Goal: Leave review/rating

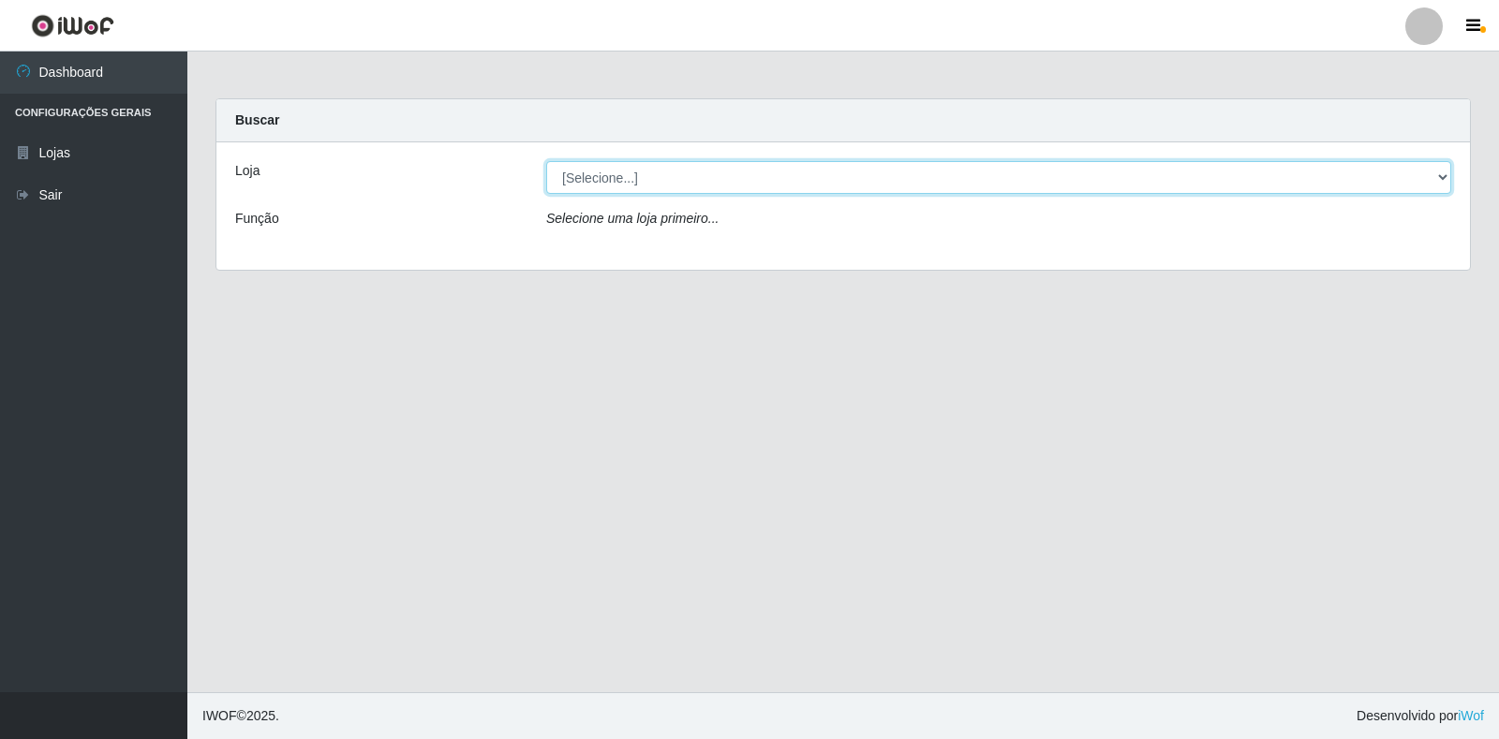
click at [1436, 176] on select "[Selecione...] Atacado Vem - Loja 30 Laranjeiras Velha" at bounding box center [998, 177] width 905 height 33
select select "495"
click at [546, 161] on select "[Selecione...] Atacado Vem - Loja 30 Laranjeiras Velha" at bounding box center [998, 177] width 905 height 33
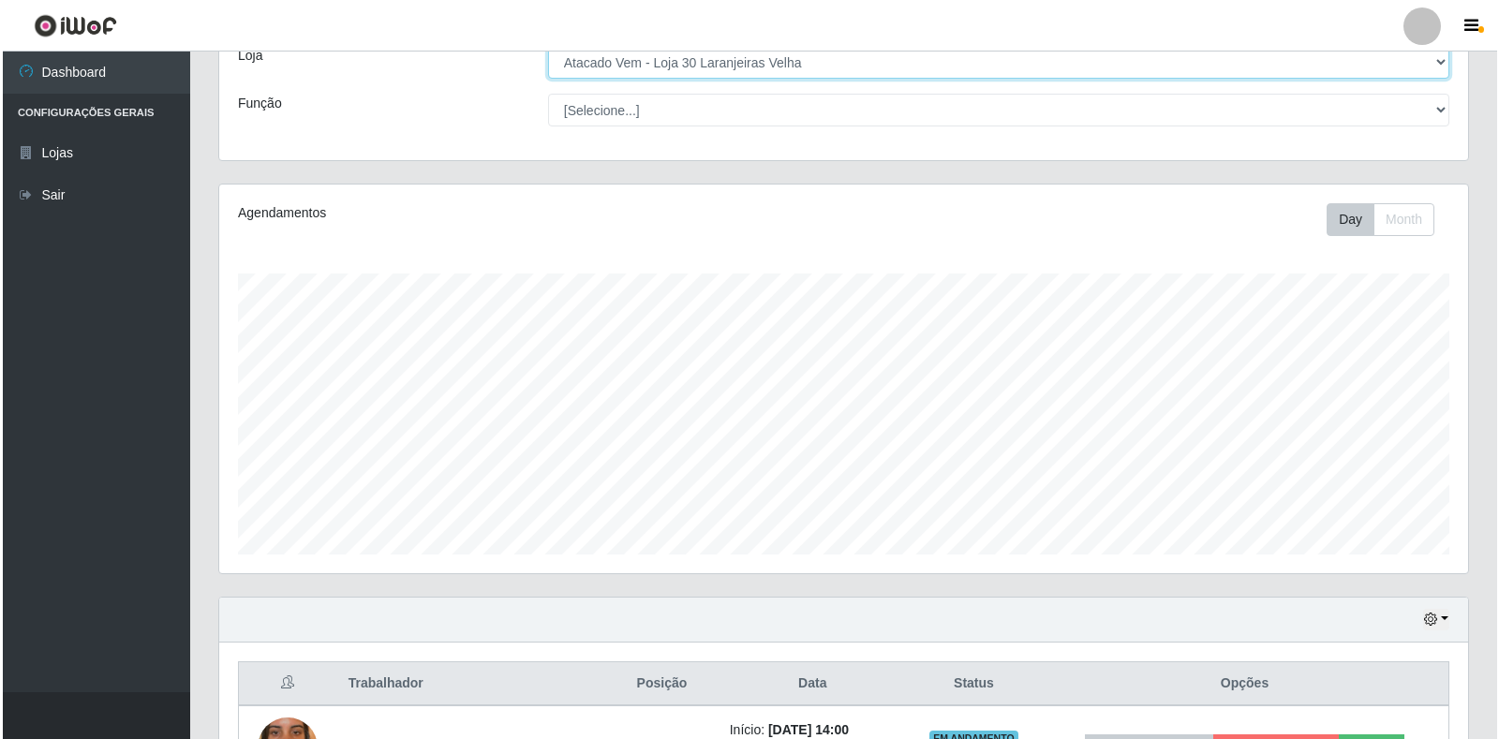
scroll to position [505, 0]
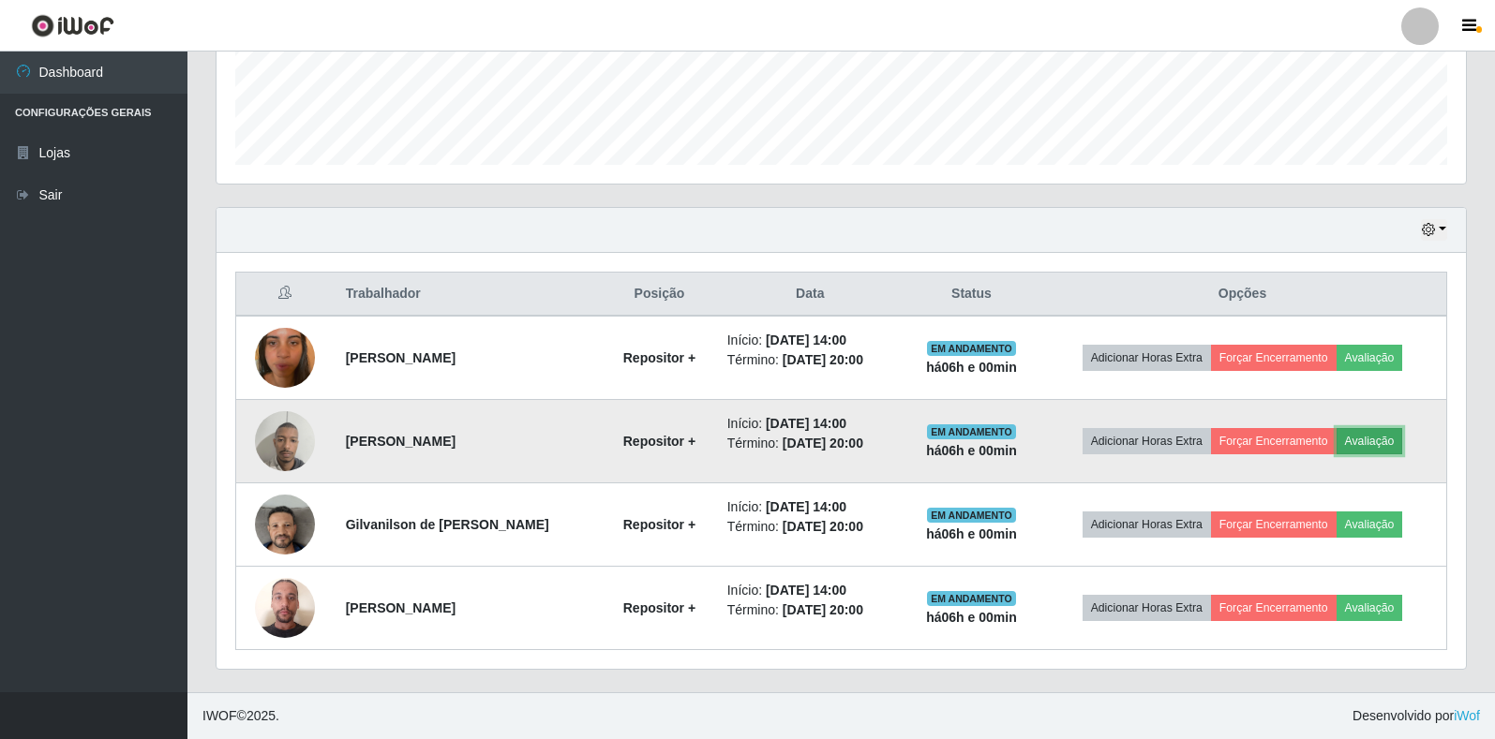
click at [1375, 442] on button "Avaliação" at bounding box center [1369, 441] width 67 height 26
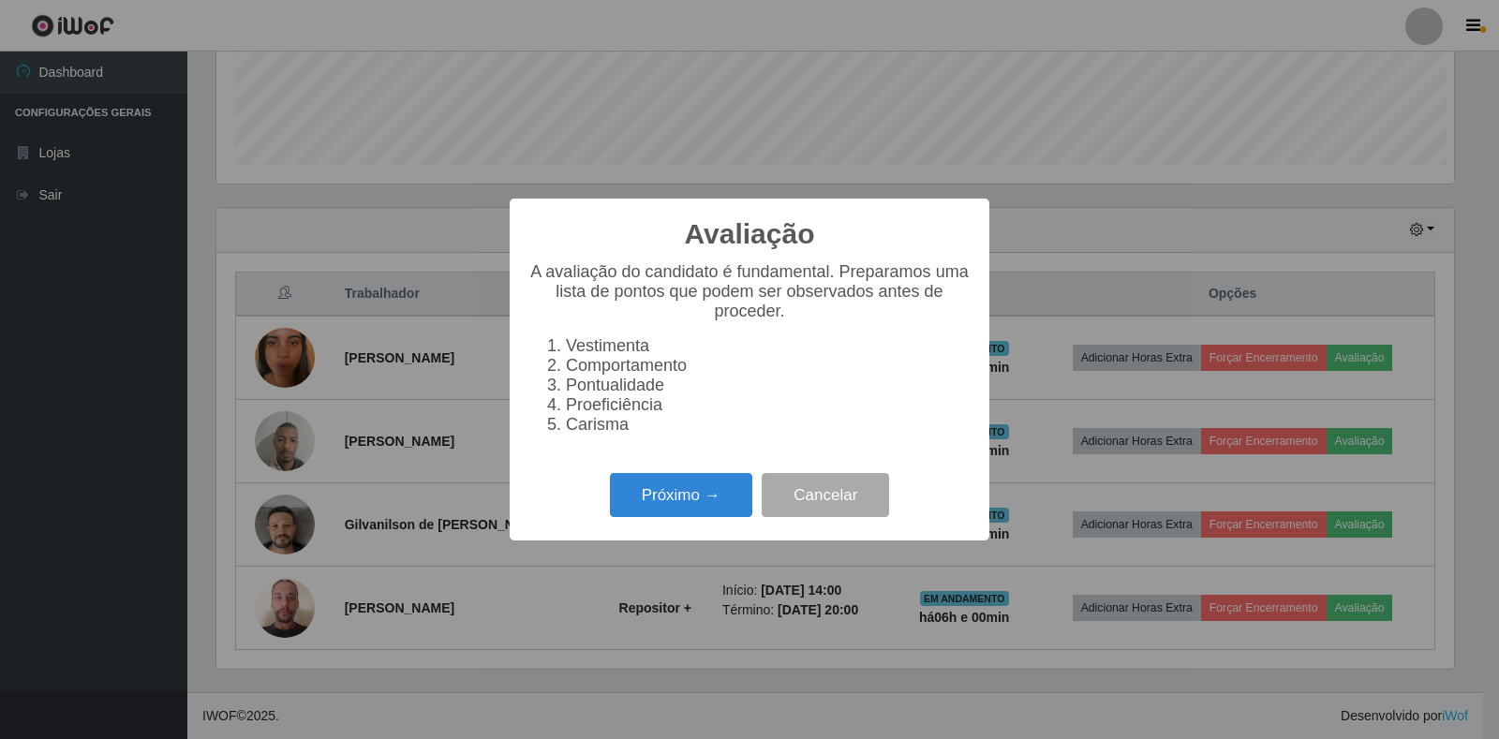
scroll to position [389, 1238]
click at [666, 506] on button "Próximo →" at bounding box center [681, 495] width 142 height 44
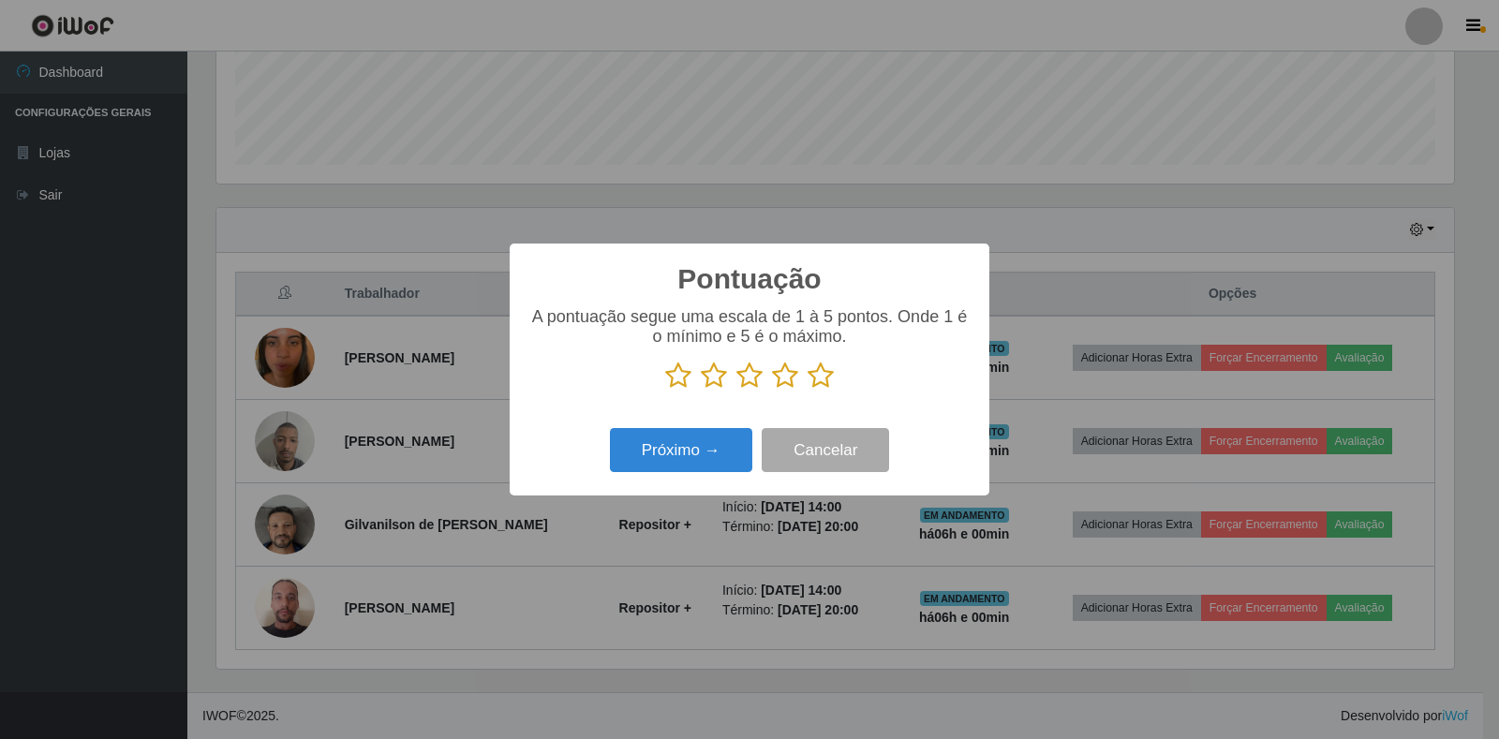
click at [680, 377] on icon at bounding box center [678, 376] width 26 height 28
click at [665, 390] on input "radio" at bounding box center [665, 390] width 0 height 0
click at [708, 376] on icon at bounding box center [714, 376] width 26 height 28
click at [701, 390] on input "radio" at bounding box center [701, 390] width 0 height 0
click at [743, 380] on icon at bounding box center [750, 376] width 26 height 28
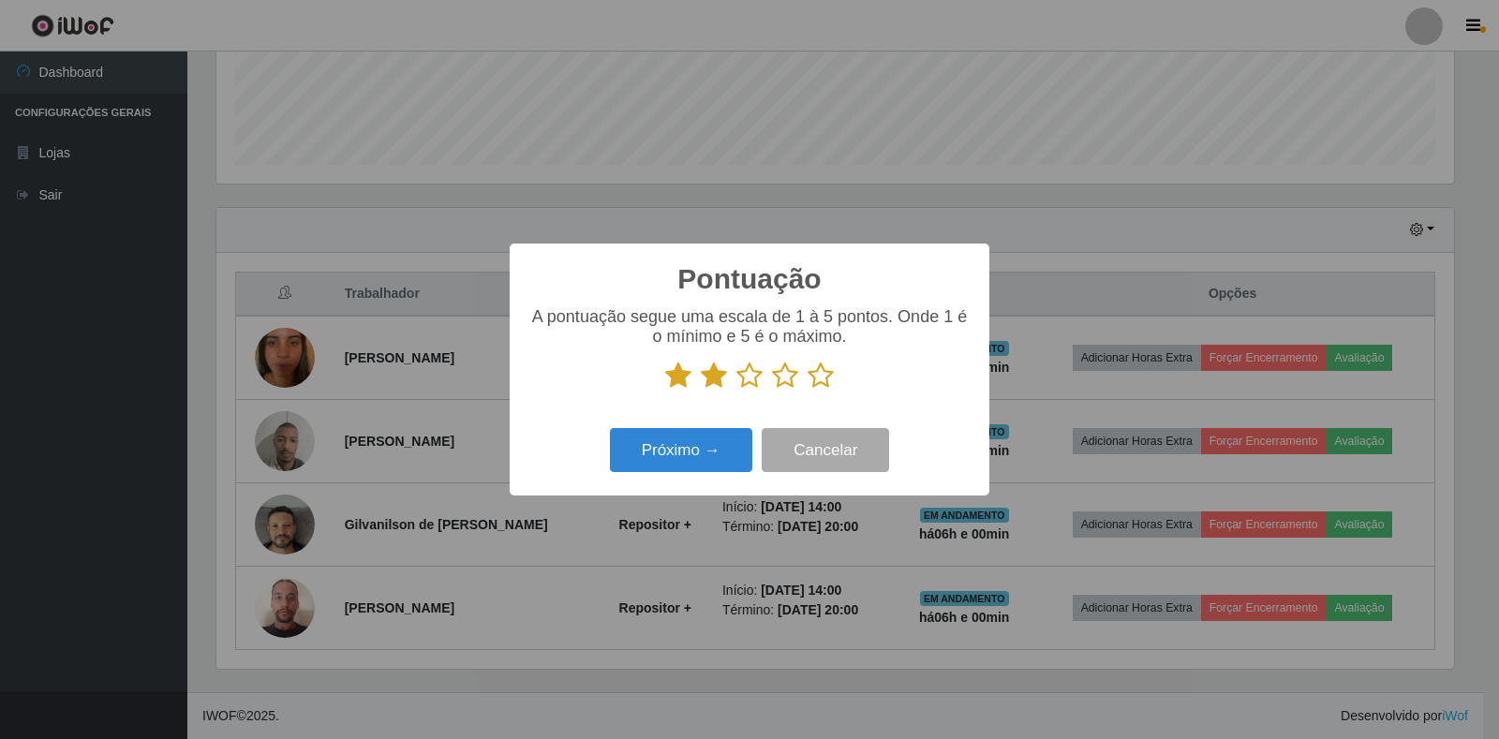
click at [737, 390] on input "radio" at bounding box center [737, 390] width 0 height 0
click at [777, 378] on icon at bounding box center [785, 376] width 26 height 28
click at [772, 390] on input "radio" at bounding box center [772, 390] width 0 height 0
drag, startPoint x: 823, startPoint y: 376, endPoint x: 724, endPoint y: 410, distance: 104.0
click at [821, 375] on icon at bounding box center [821, 376] width 26 height 28
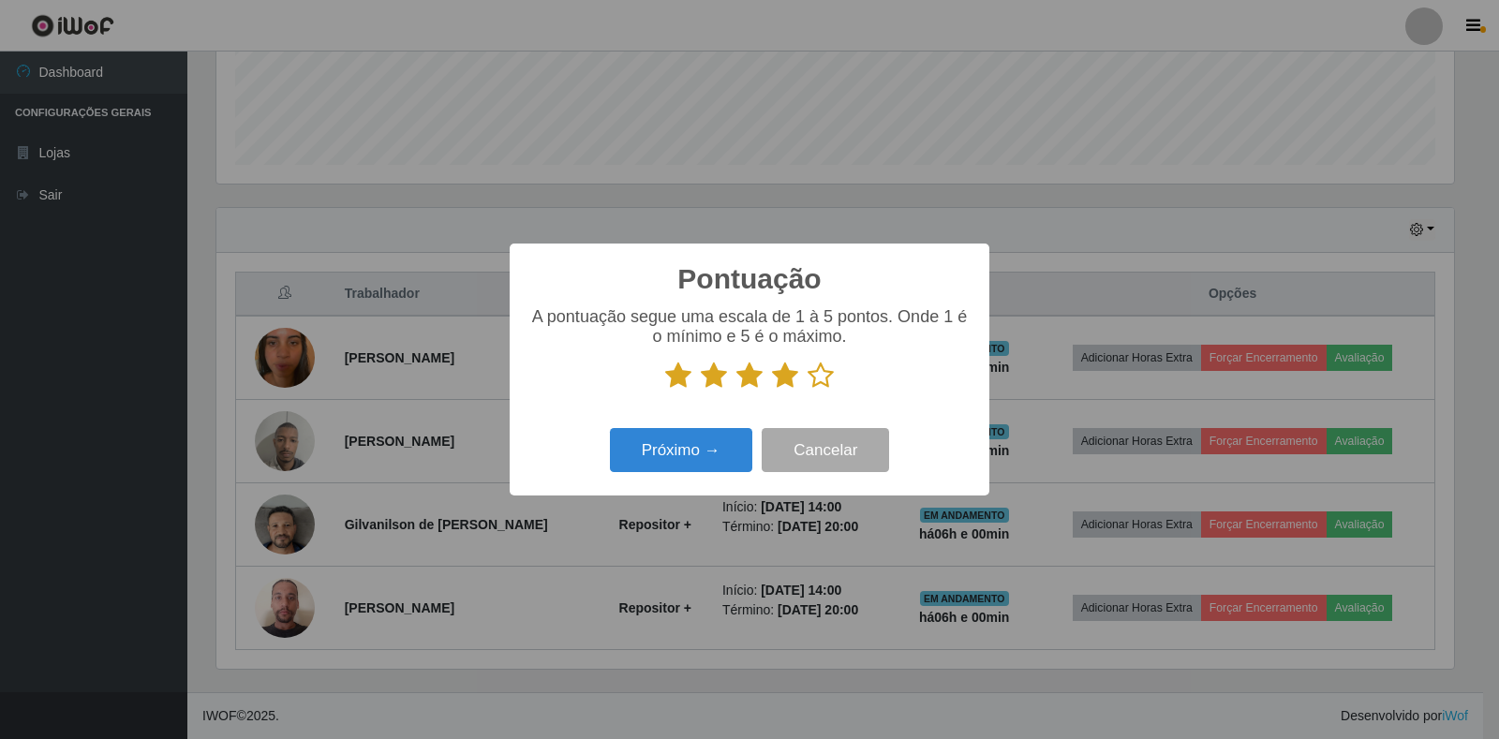
click at [808, 390] on input "radio" at bounding box center [808, 390] width 0 height 0
click at [675, 446] on button "Próximo →" at bounding box center [681, 450] width 142 height 44
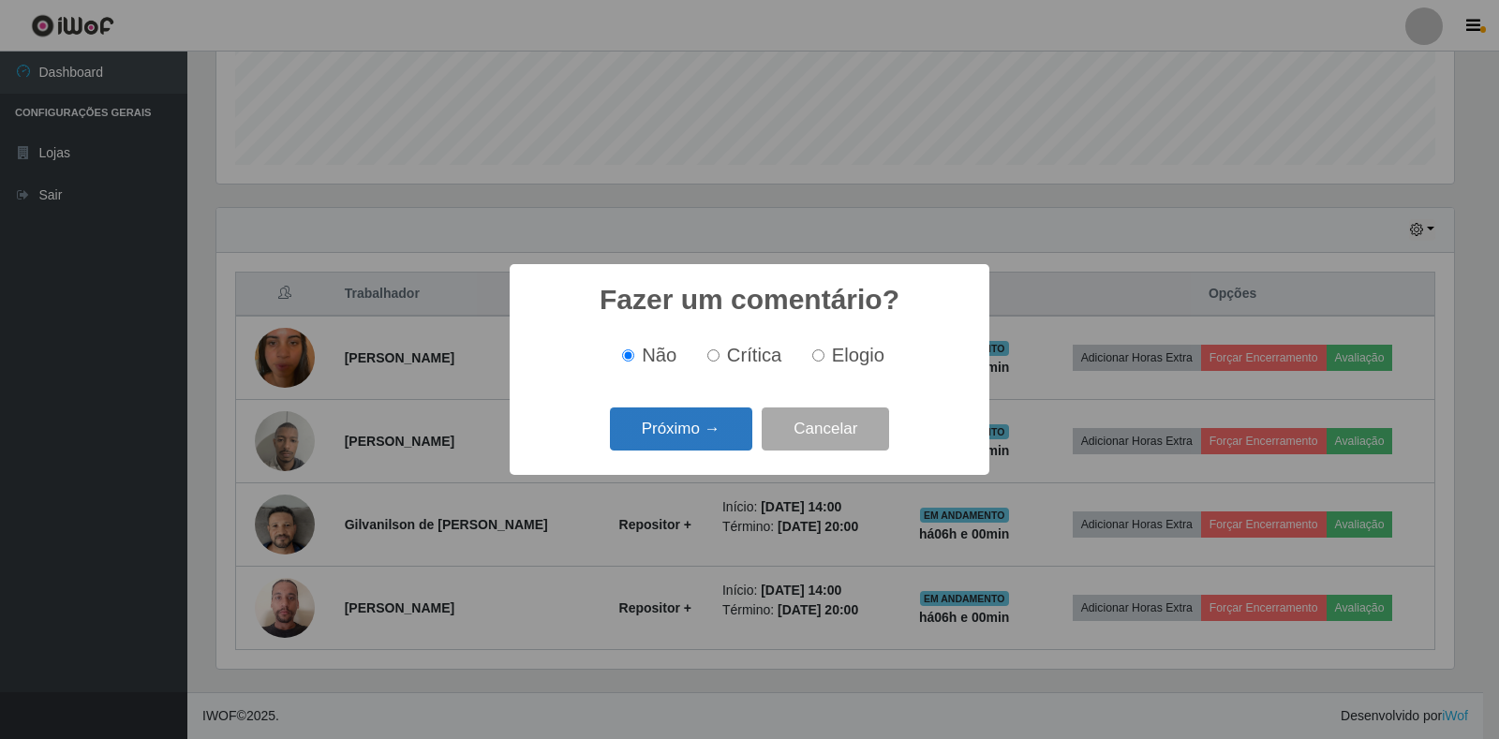
click at [679, 434] on button "Próximo →" at bounding box center [681, 430] width 142 height 44
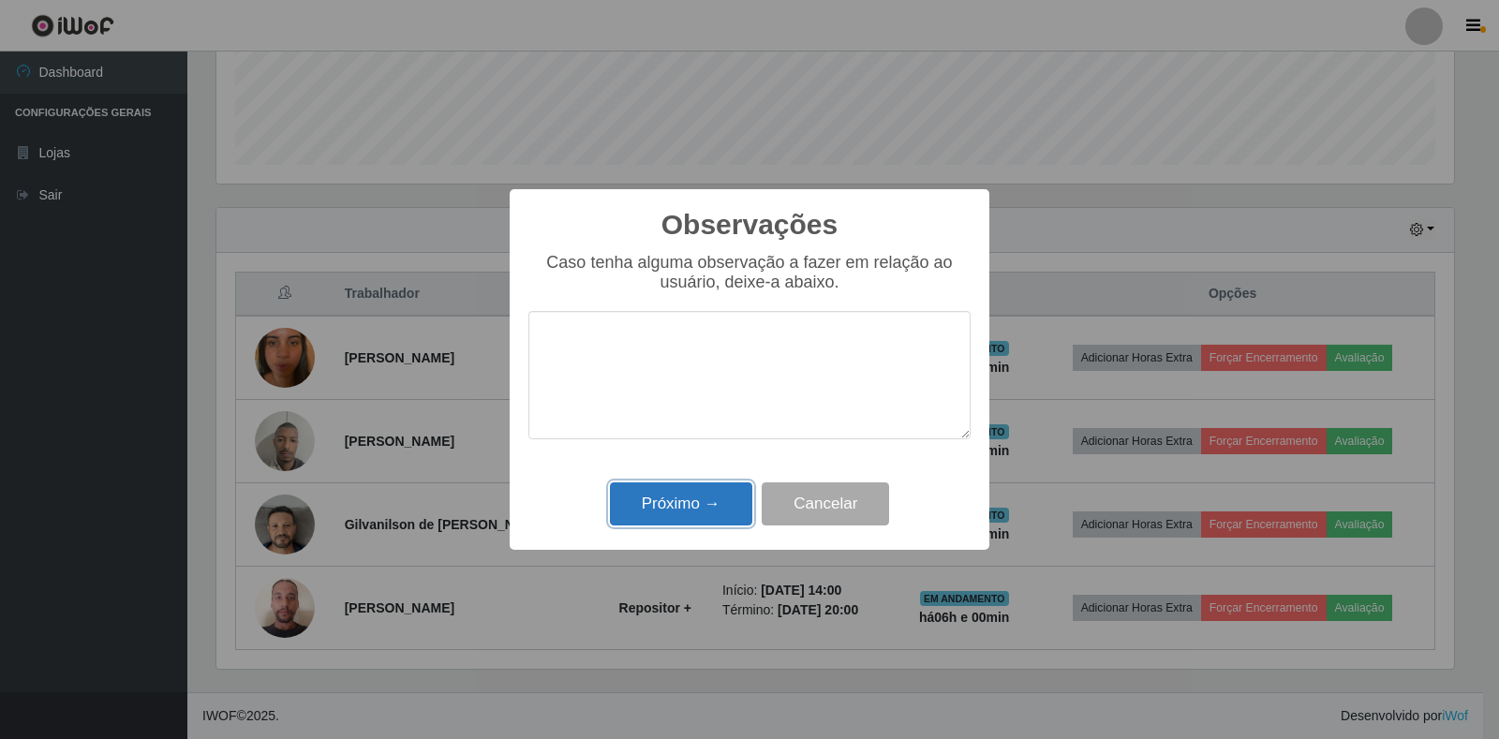
click at [691, 509] on button "Próximo →" at bounding box center [681, 505] width 142 height 44
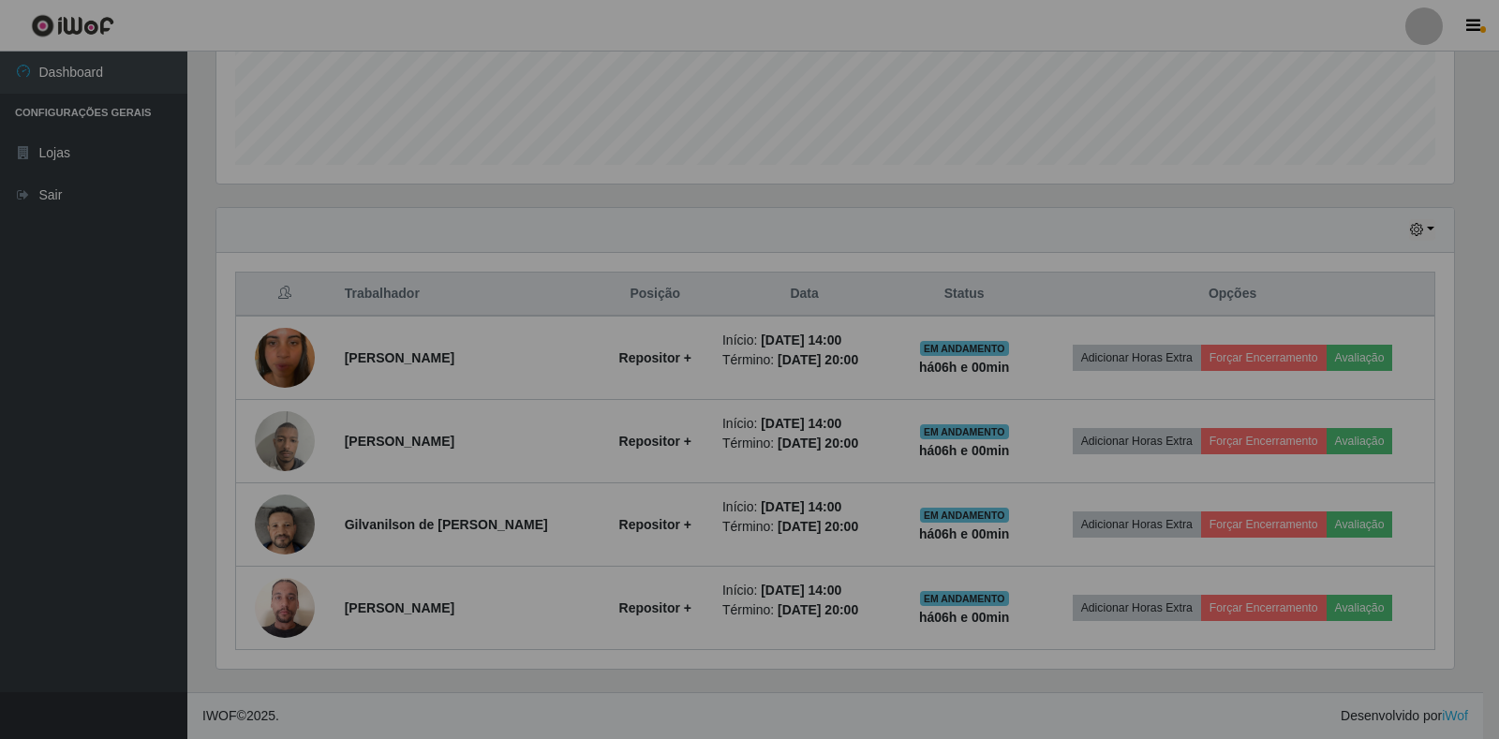
scroll to position [389, 1249]
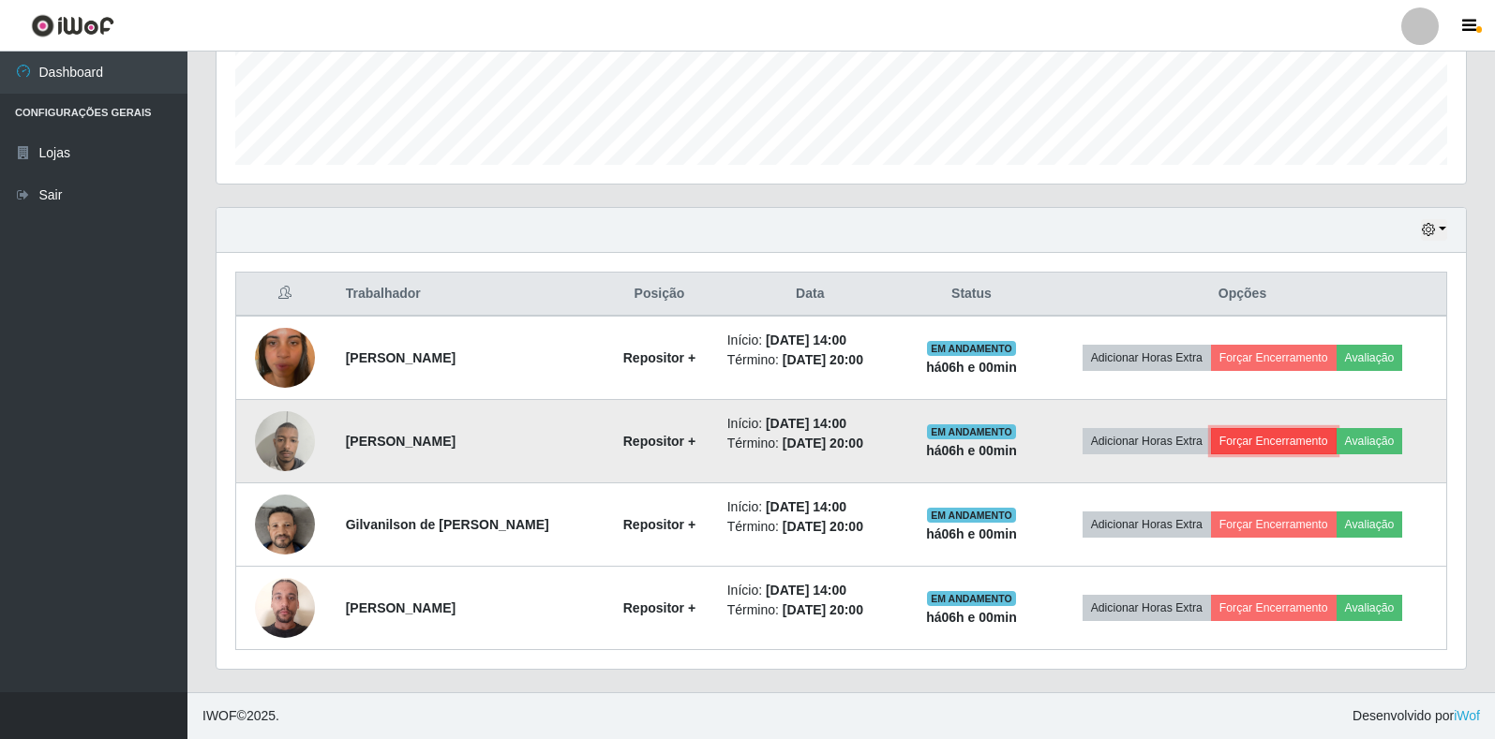
click at [1287, 434] on button "Forçar Encerramento" at bounding box center [1274, 441] width 126 height 26
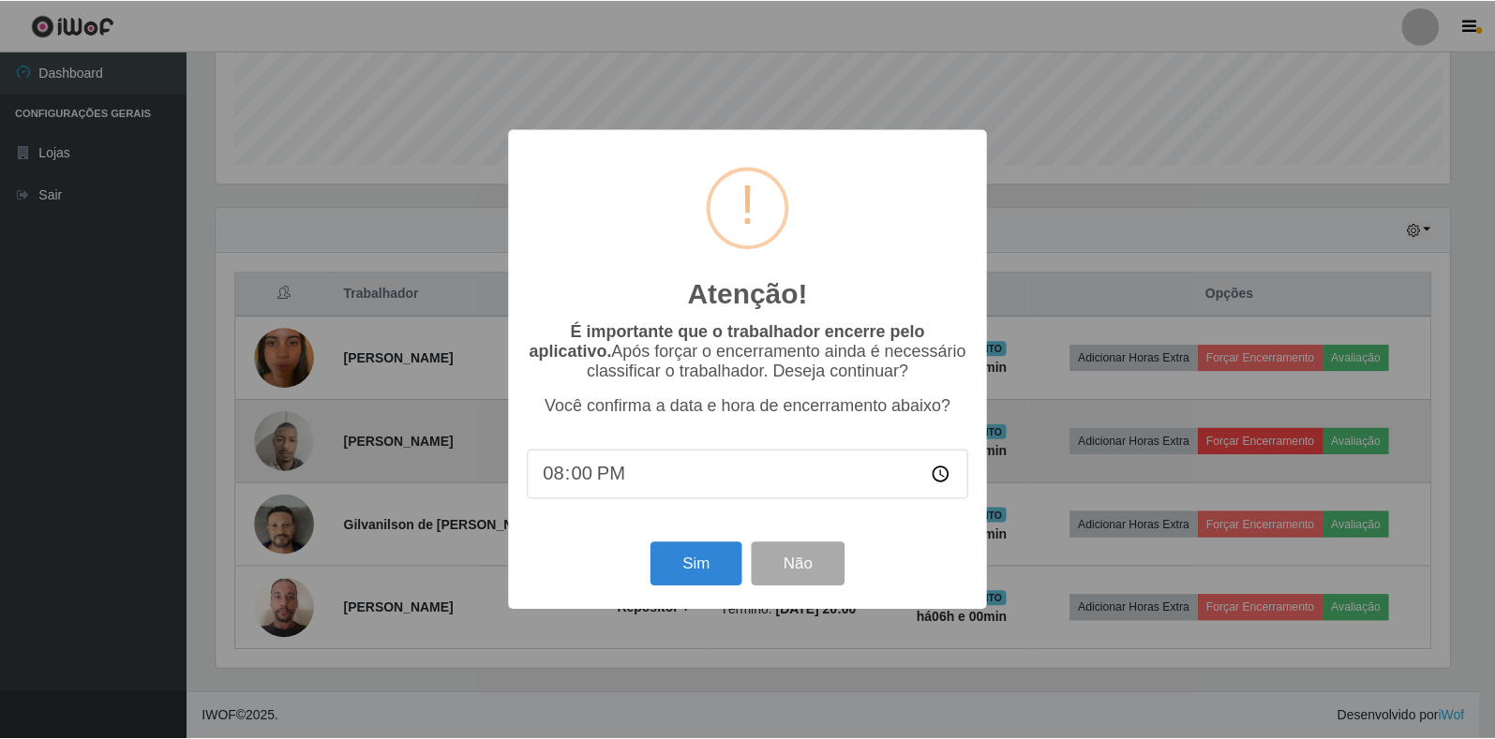
scroll to position [389, 1238]
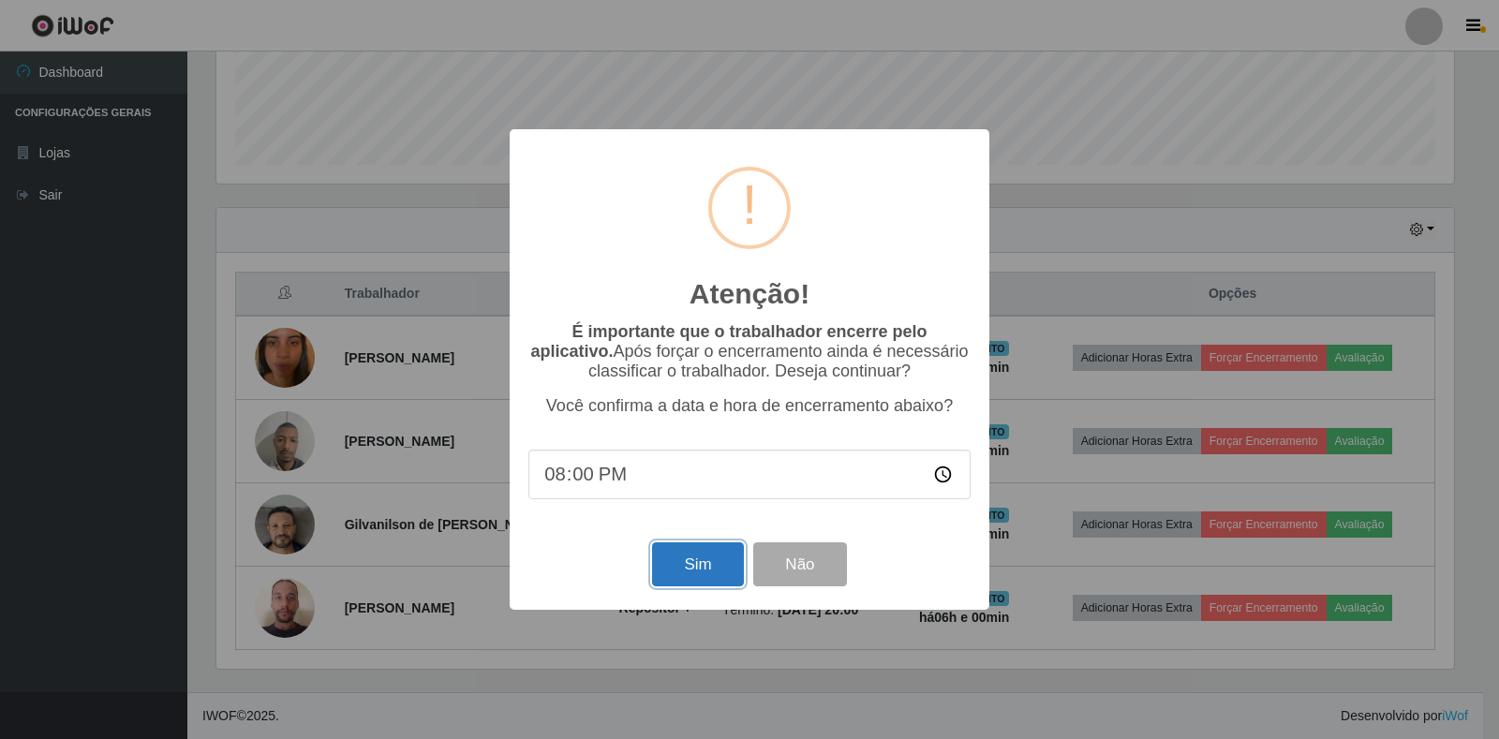
click at [679, 557] on button "Sim" at bounding box center [697, 565] width 91 height 44
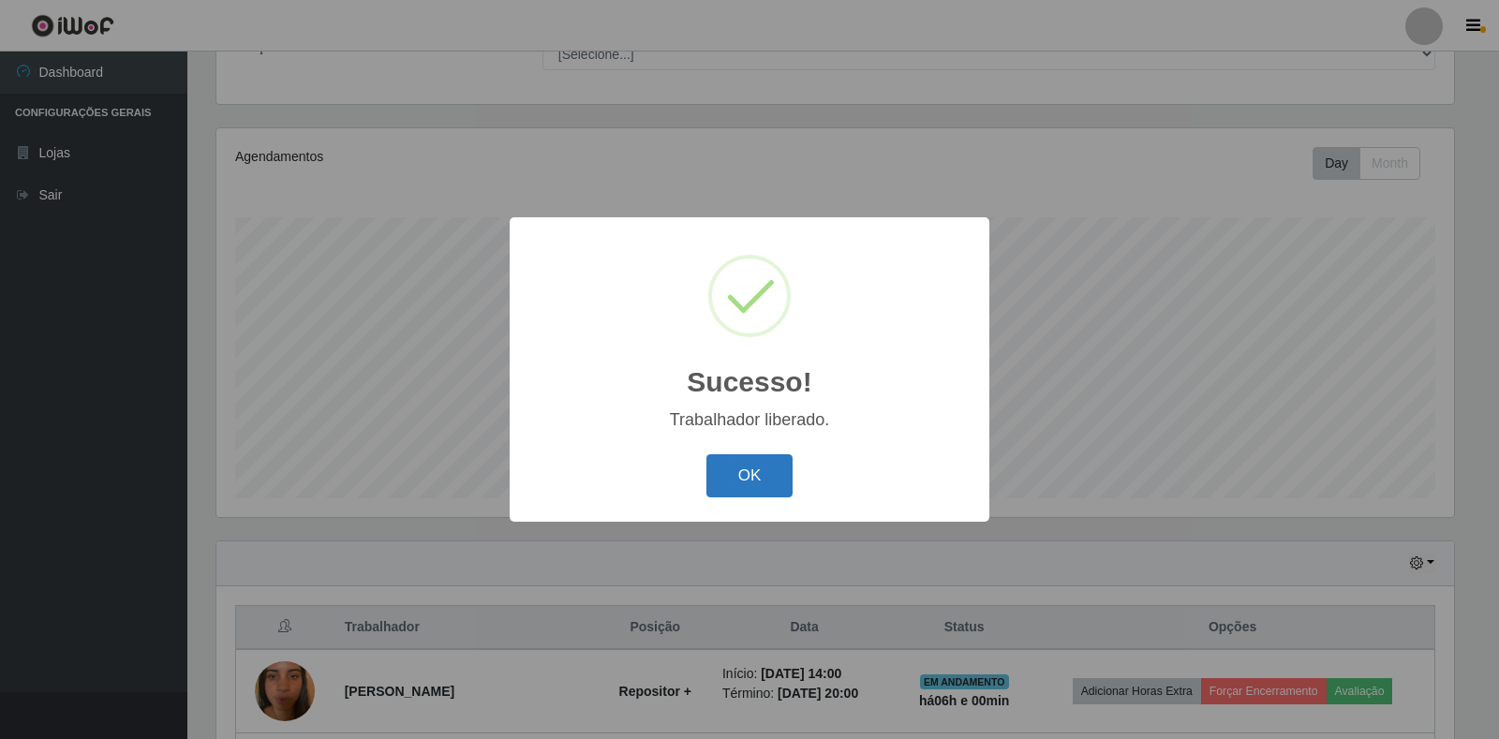
click at [714, 473] on button "OK" at bounding box center [750, 477] width 87 height 44
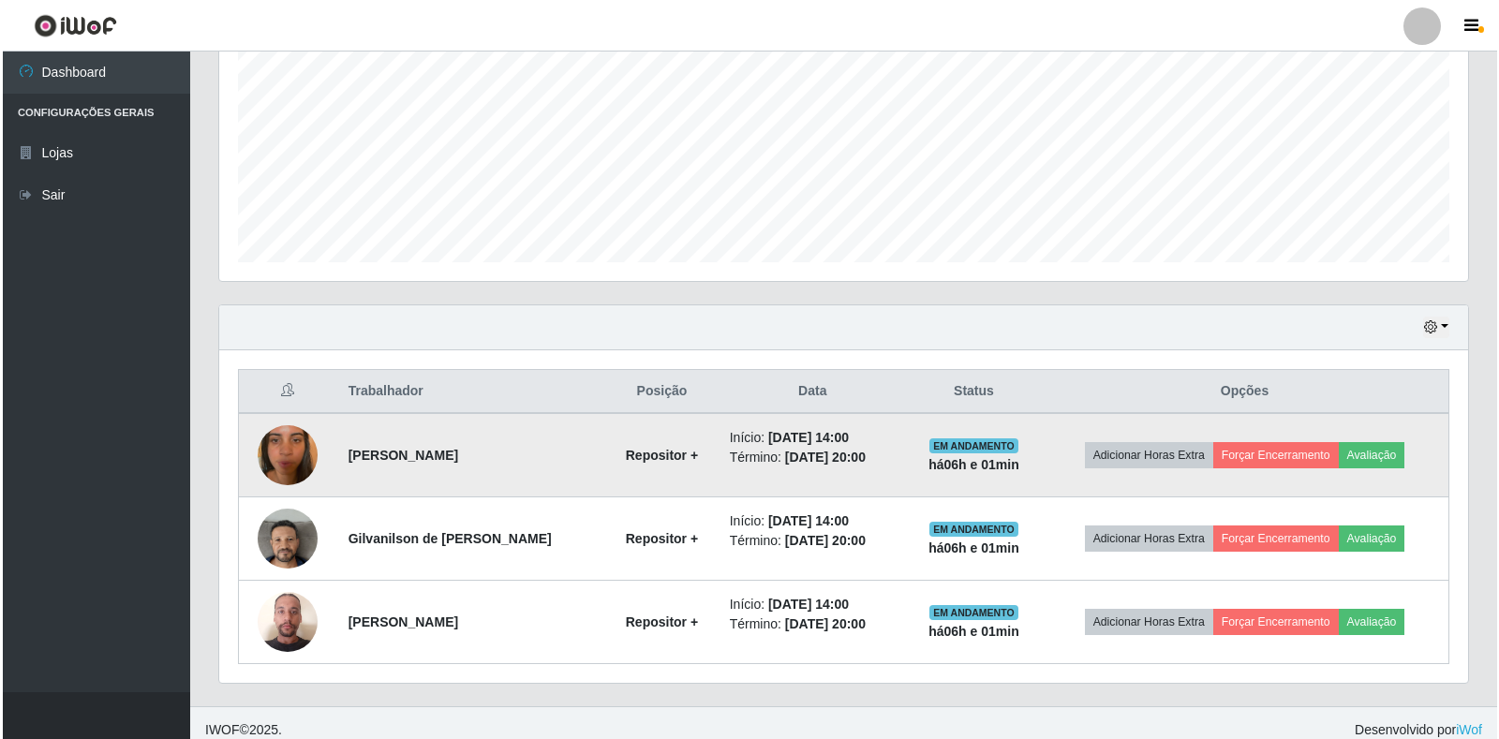
scroll to position [422, 0]
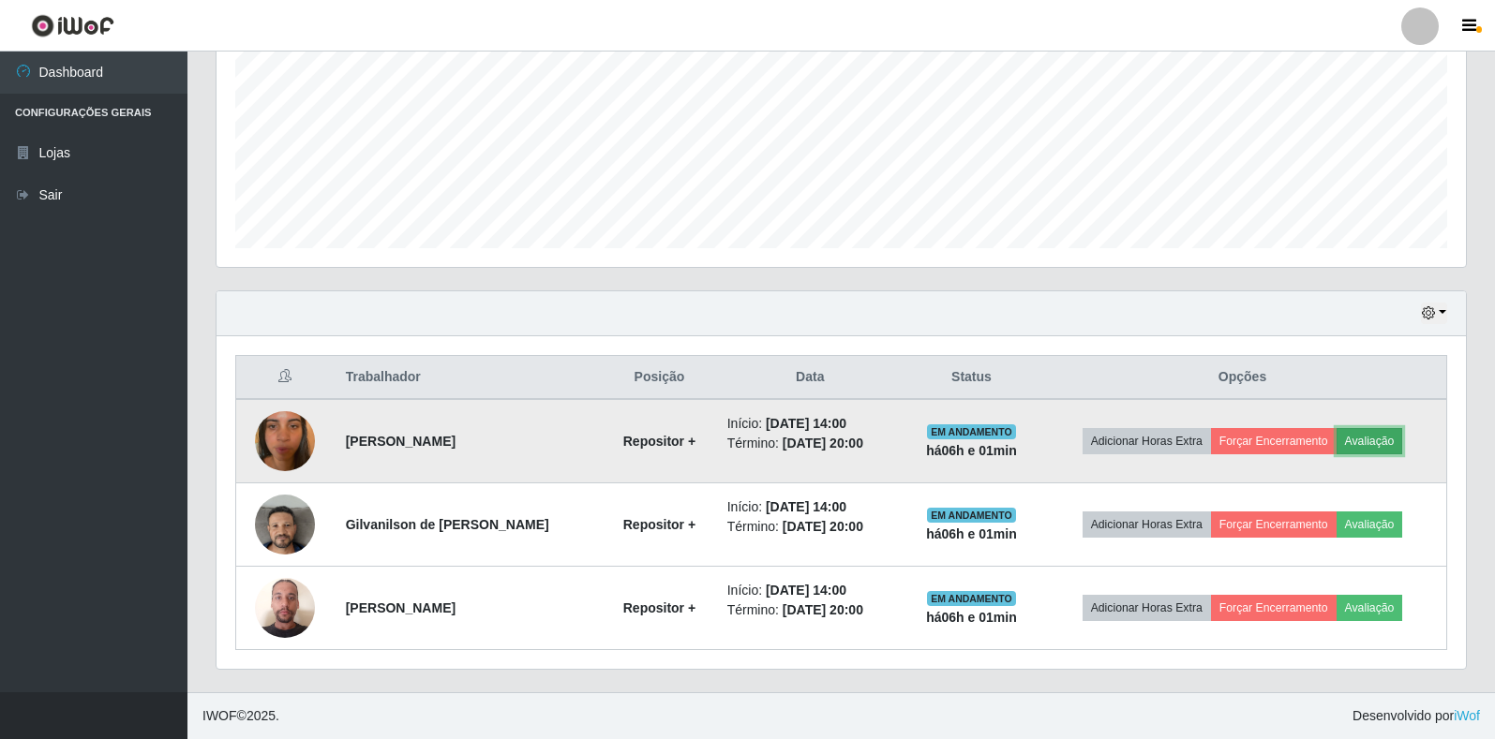
click at [1362, 440] on button "Avaliação" at bounding box center [1369, 441] width 67 height 26
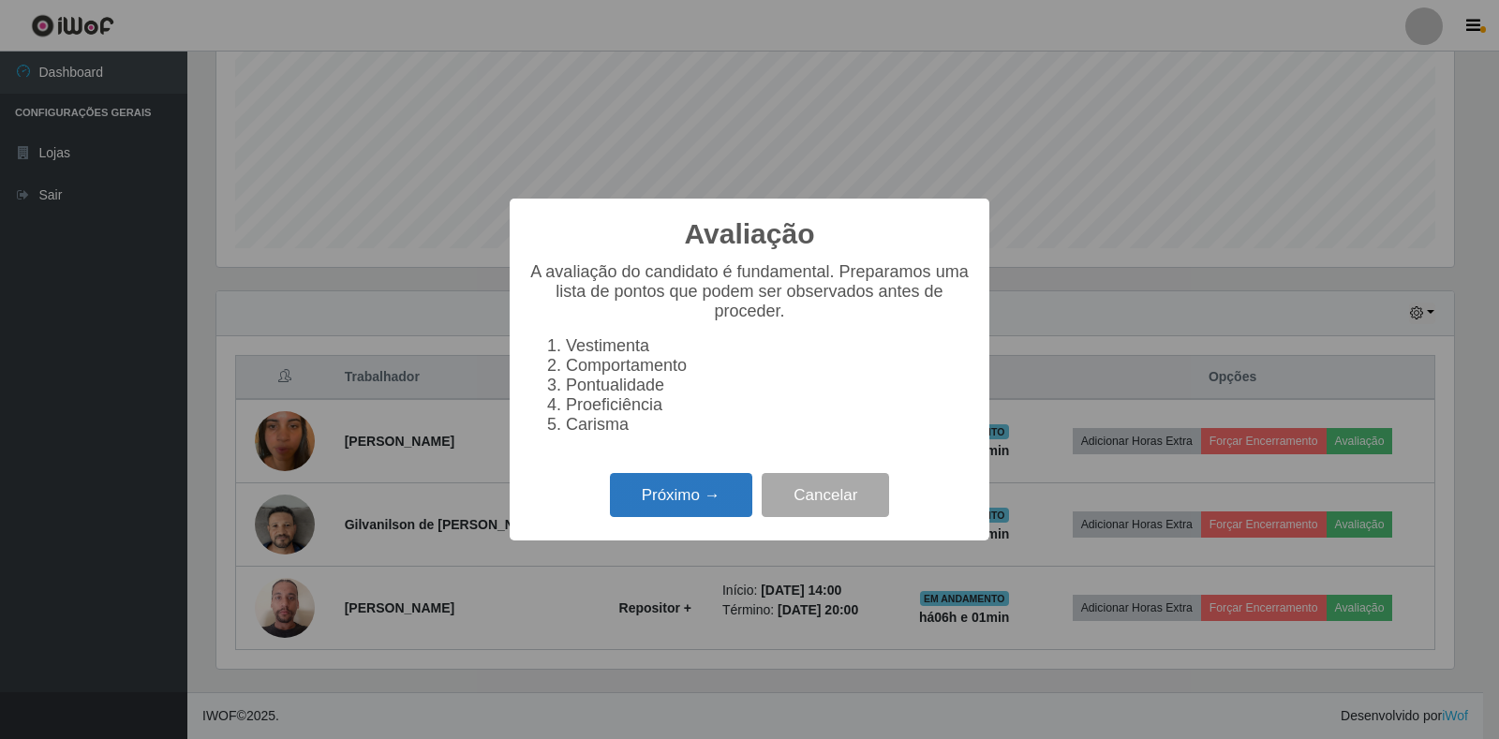
click at [677, 501] on button "Próximo →" at bounding box center [681, 495] width 142 height 44
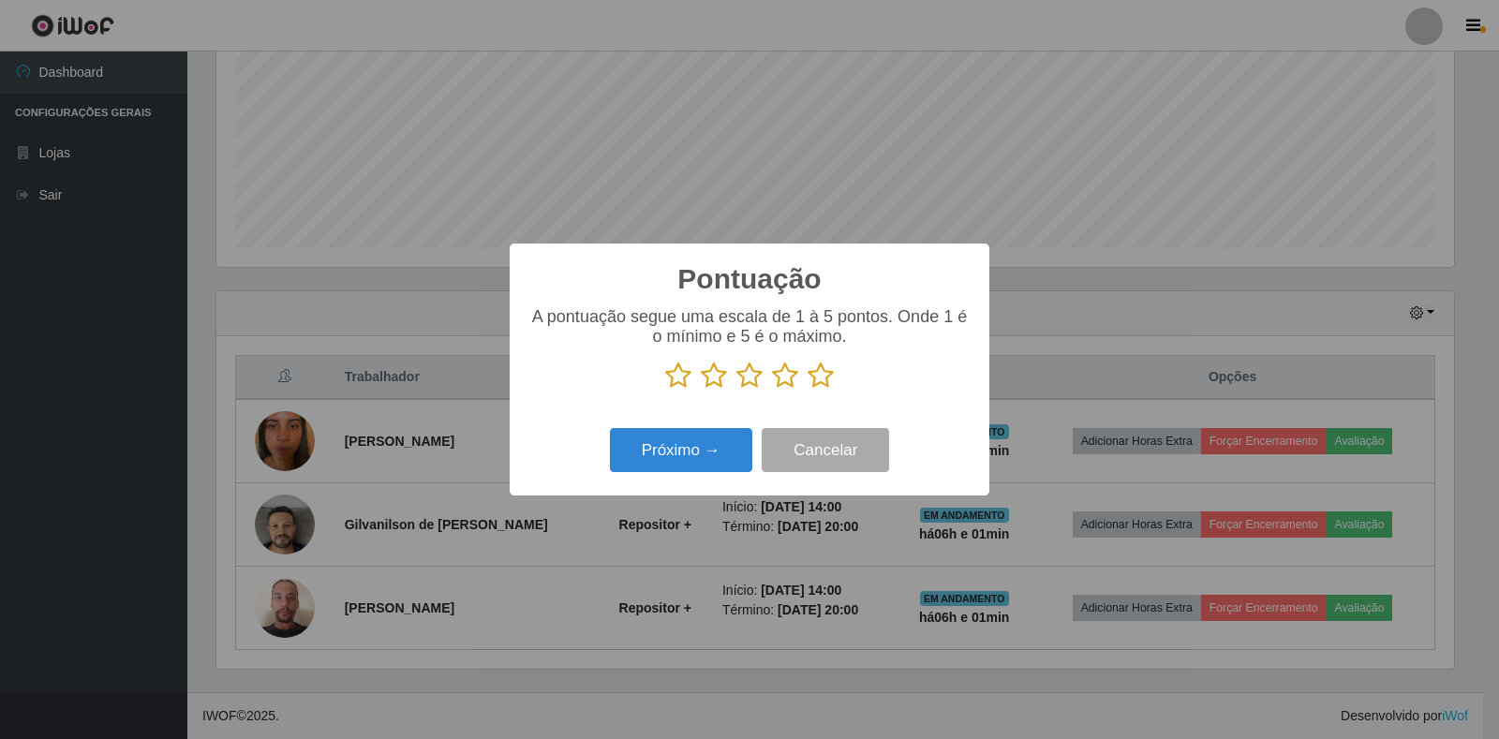
click at [681, 378] on icon at bounding box center [678, 376] width 26 height 28
click at [665, 390] on input "radio" at bounding box center [665, 390] width 0 height 0
click at [726, 380] on p at bounding box center [750, 376] width 442 height 28
click at [719, 380] on icon at bounding box center [714, 376] width 26 height 28
click at [701, 390] on input "radio" at bounding box center [701, 390] width 0 height 0
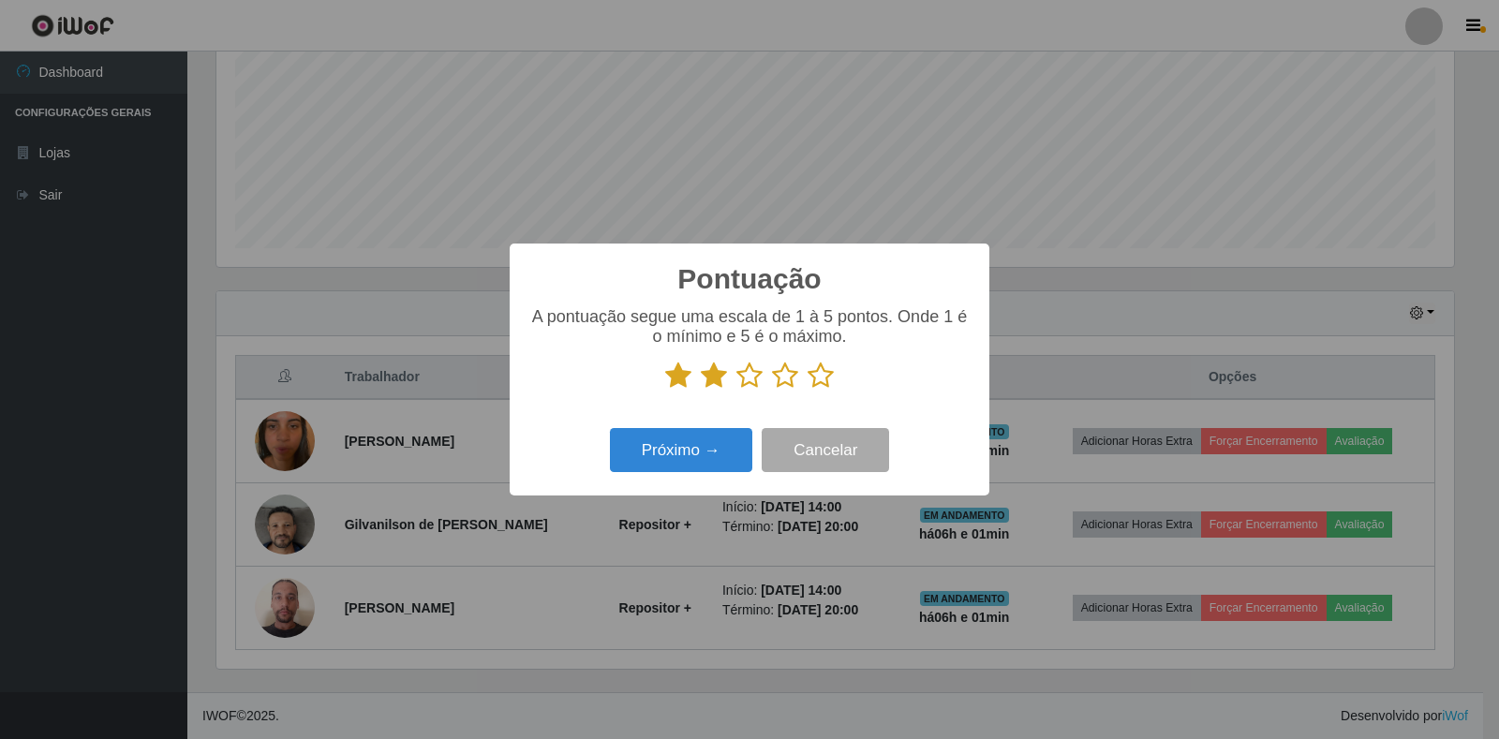
click at [747, 380] on icon at bounding box center [750, 376] width 26 height 28
click at [737, 390] on input "radio" at bounding box center [737, 390] width 0 height 0
click at [780, 375] on icon at bounding box center [785, 376] width 26 height 28
click at [772, 390] on input "radio" at bounding box center [772, 390] width 0 height 0
click at [806, 377] on p at bounding box center [750, 376] width 442 height 28
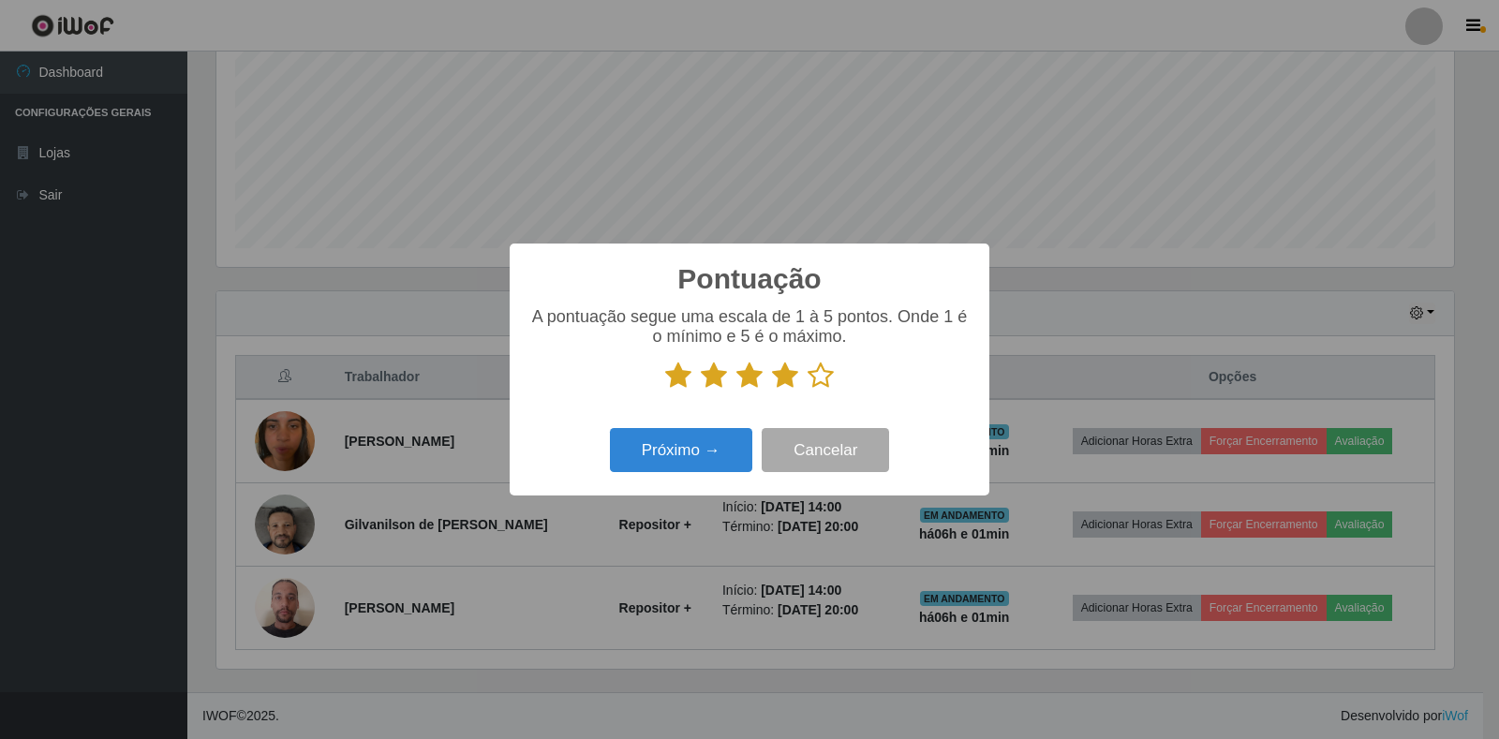
click at [818, 379] on icon at bounding box center [821, 376] width 26 height 28
click at [808, 390] on input "radio" at bounding box center [808, 390] width 0 height 0
click at [664, 450] on button "Próximo →" at bounding box center [681, 450] width 142 height 44
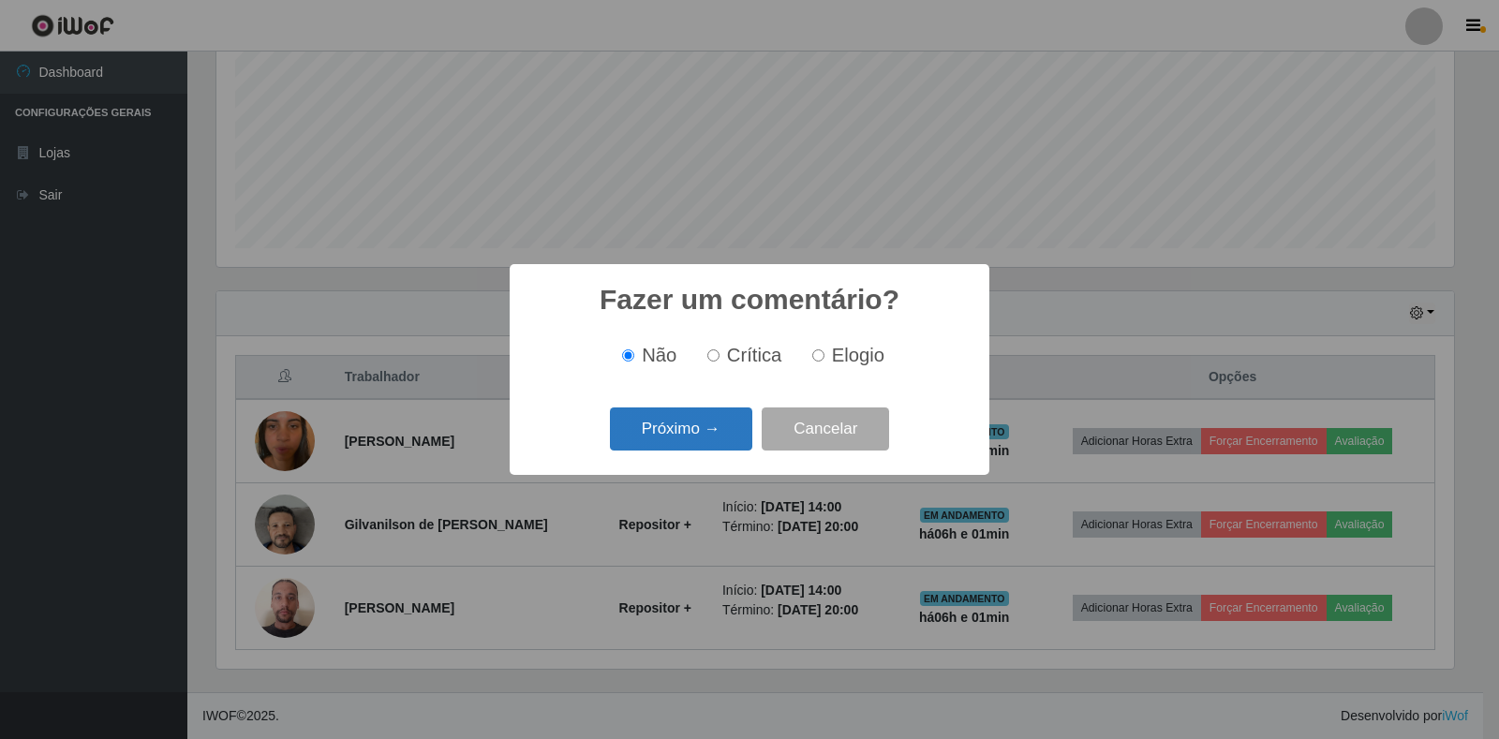
click at [709, 427] on button "Próximo →" at bounding box center [681, 430] width 142 height 44
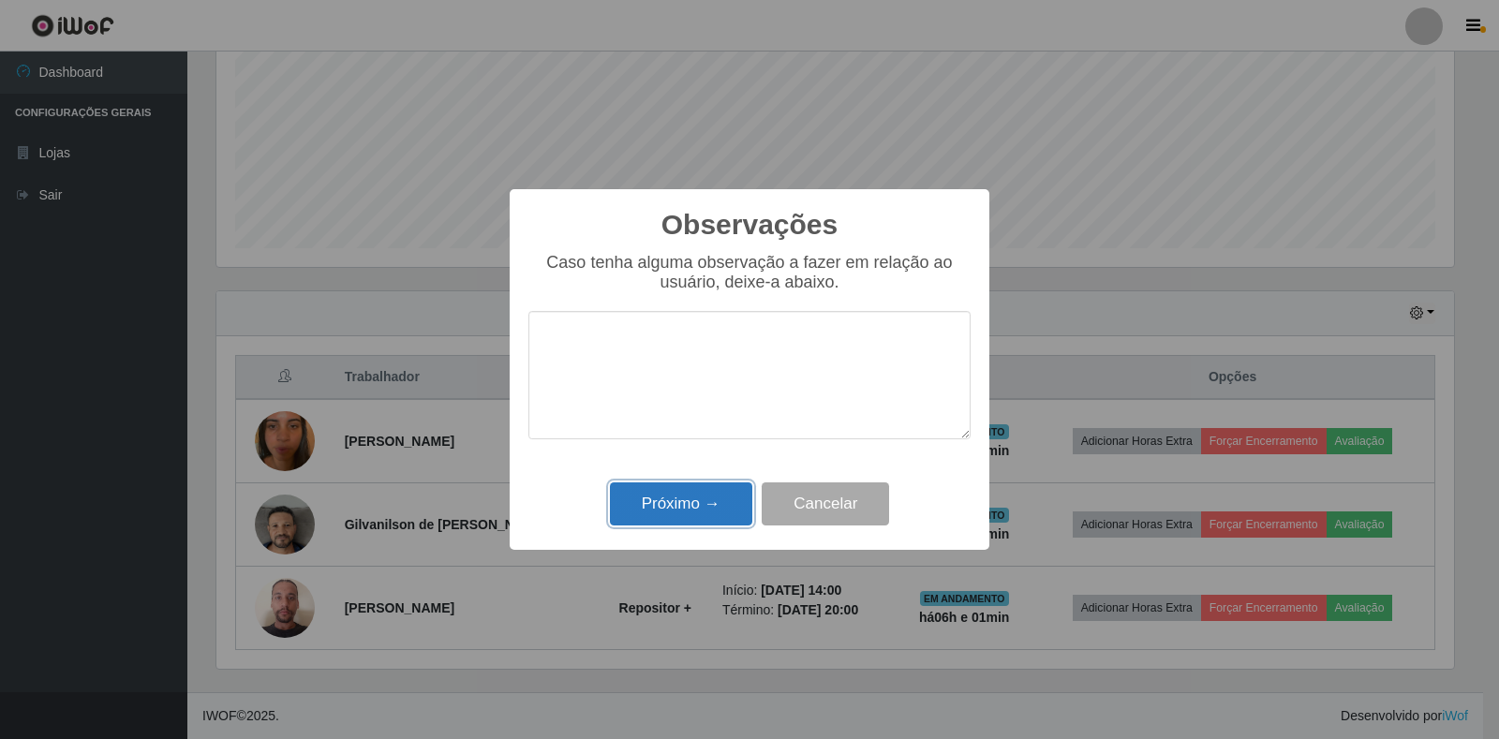
click at [695, 514] on button "Próximo →" at bounding box center [681, 505] width 142 height 44
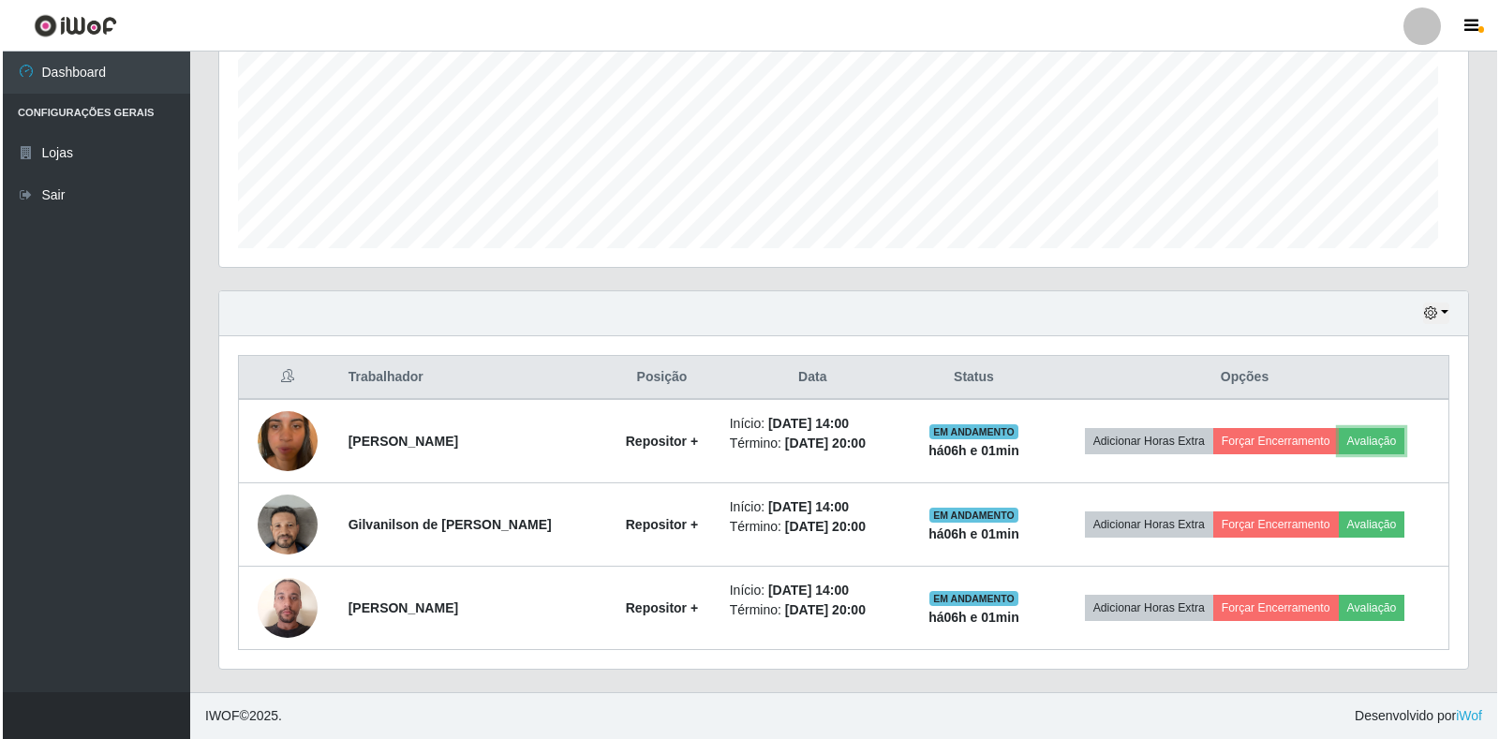
scroll to position [389, 1249]
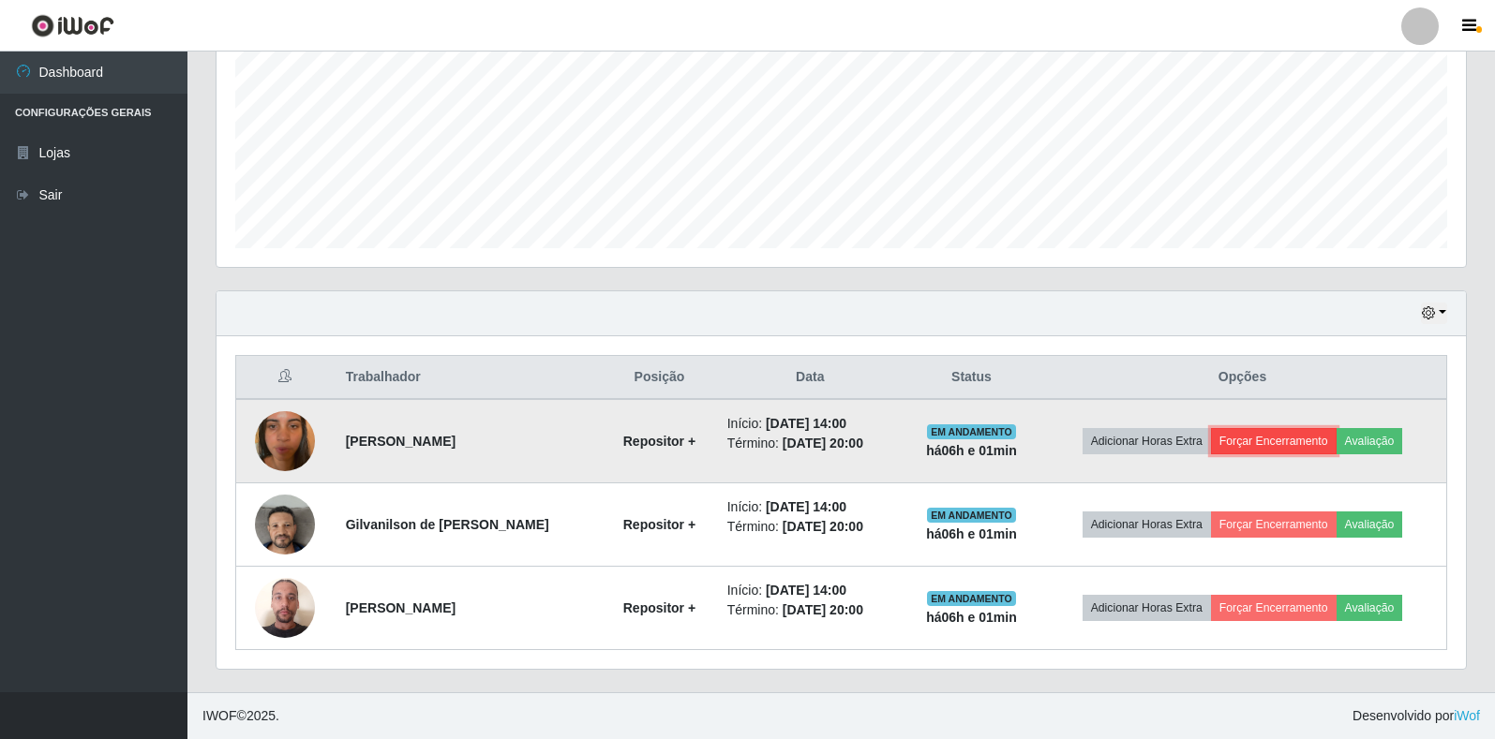
click at [1291, 441] on button "Forçar Encerramento" at bounding box center [1274, 441] width 126 height 26
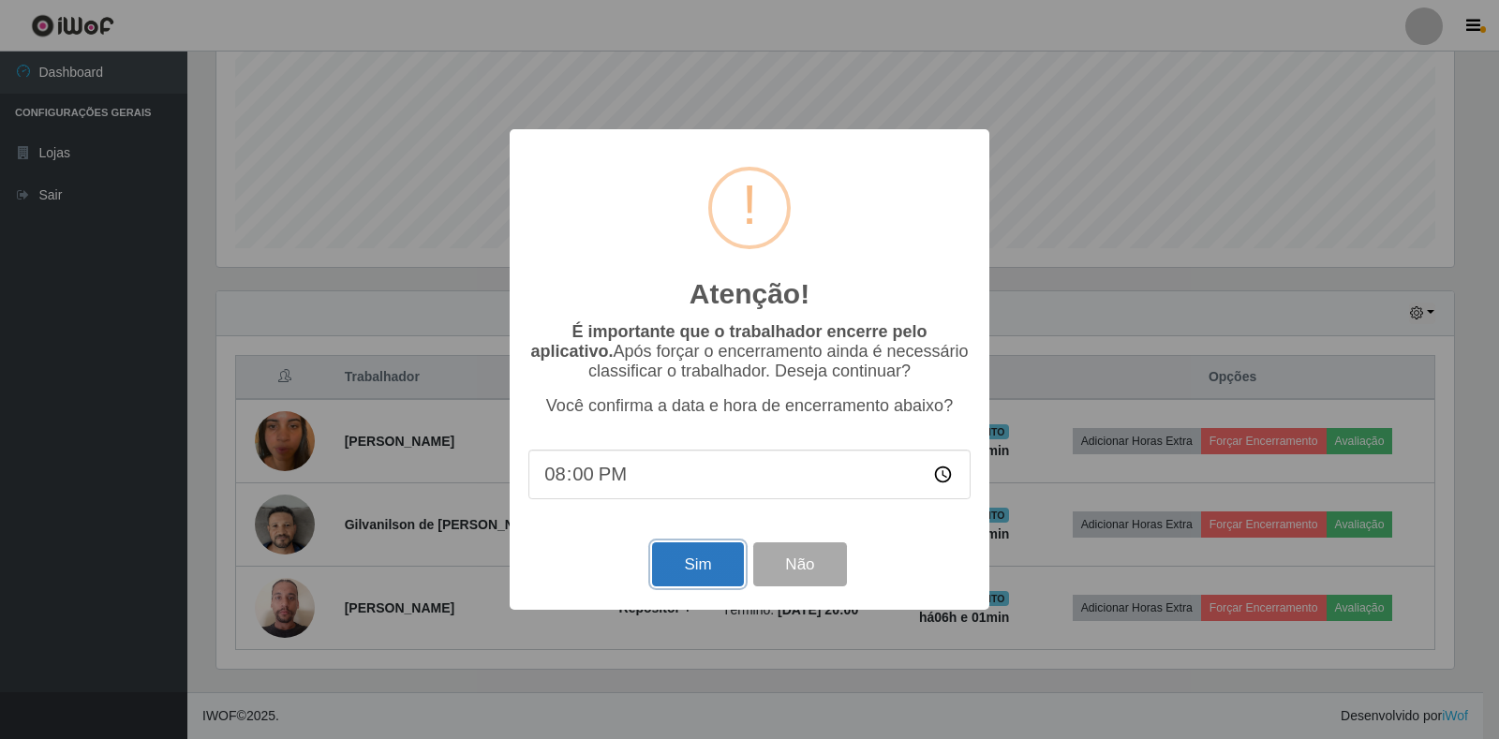
click at [683, 567] on button "Sim" at bounding box center [697, 565] width 91 height 44
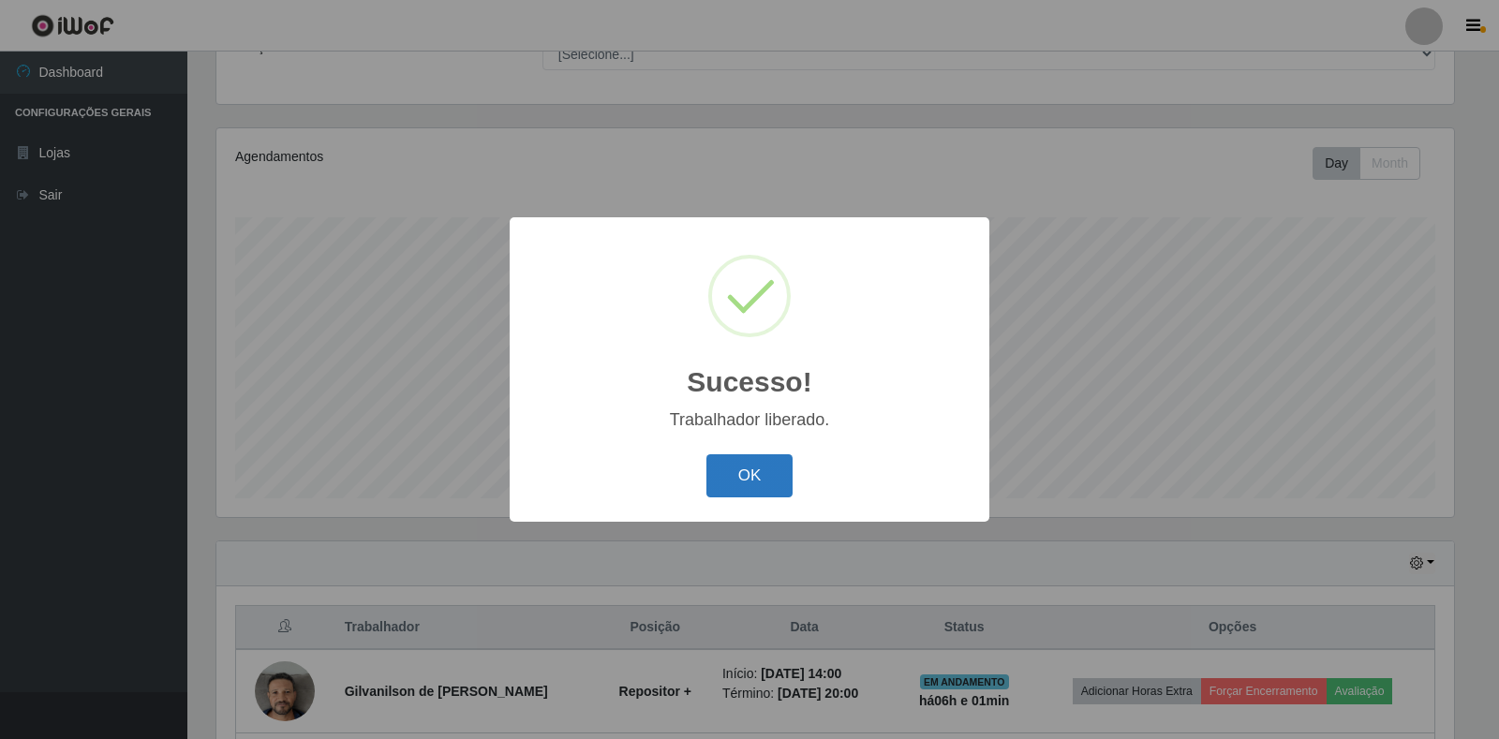
click at [708, 477] on button "OK" at bounding box center [750, 477] width 87 height 44
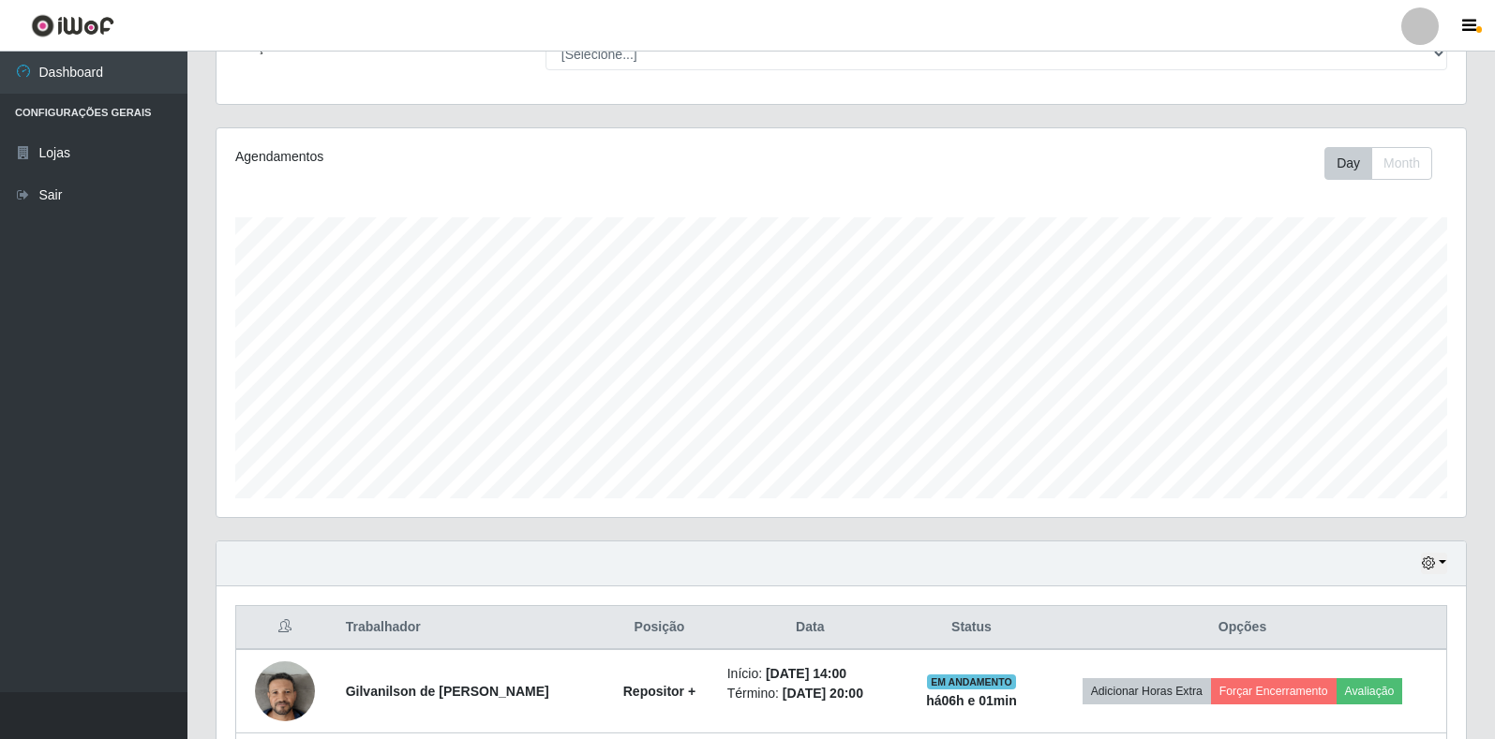
scroll to position [338, 0]
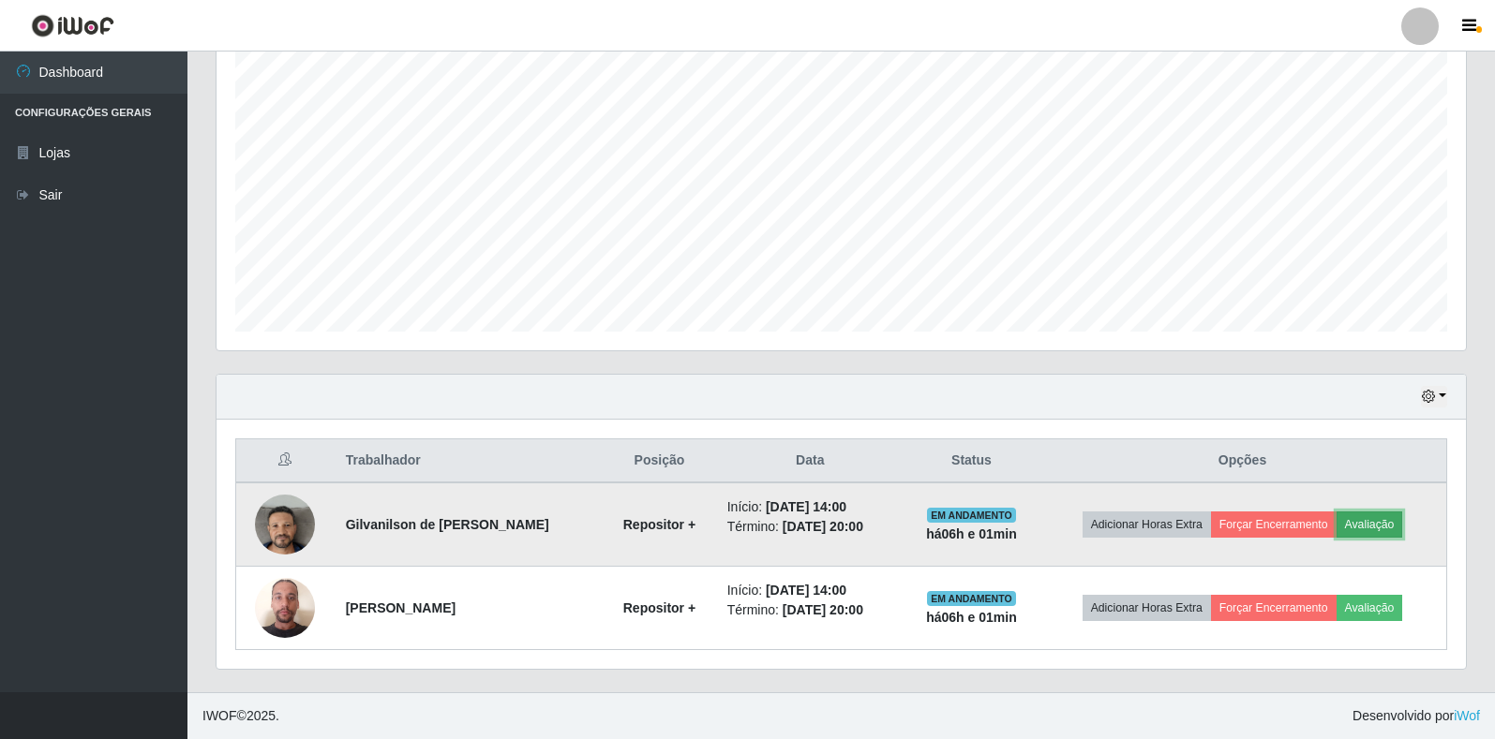
click at [1366, 521] on button "Avaliação" at bounding box center [1369, 525] width 67 height 26
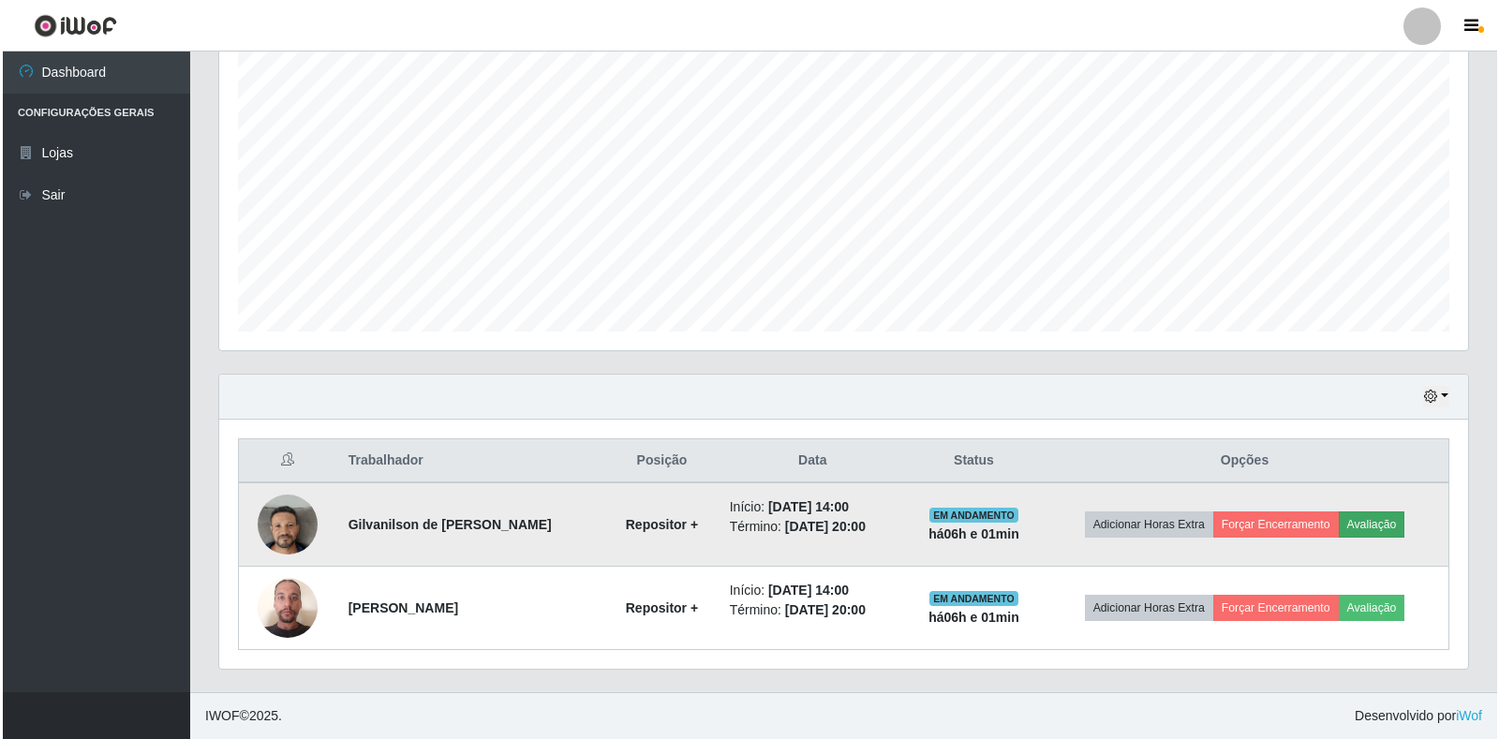
scroll to position [389, 1238]
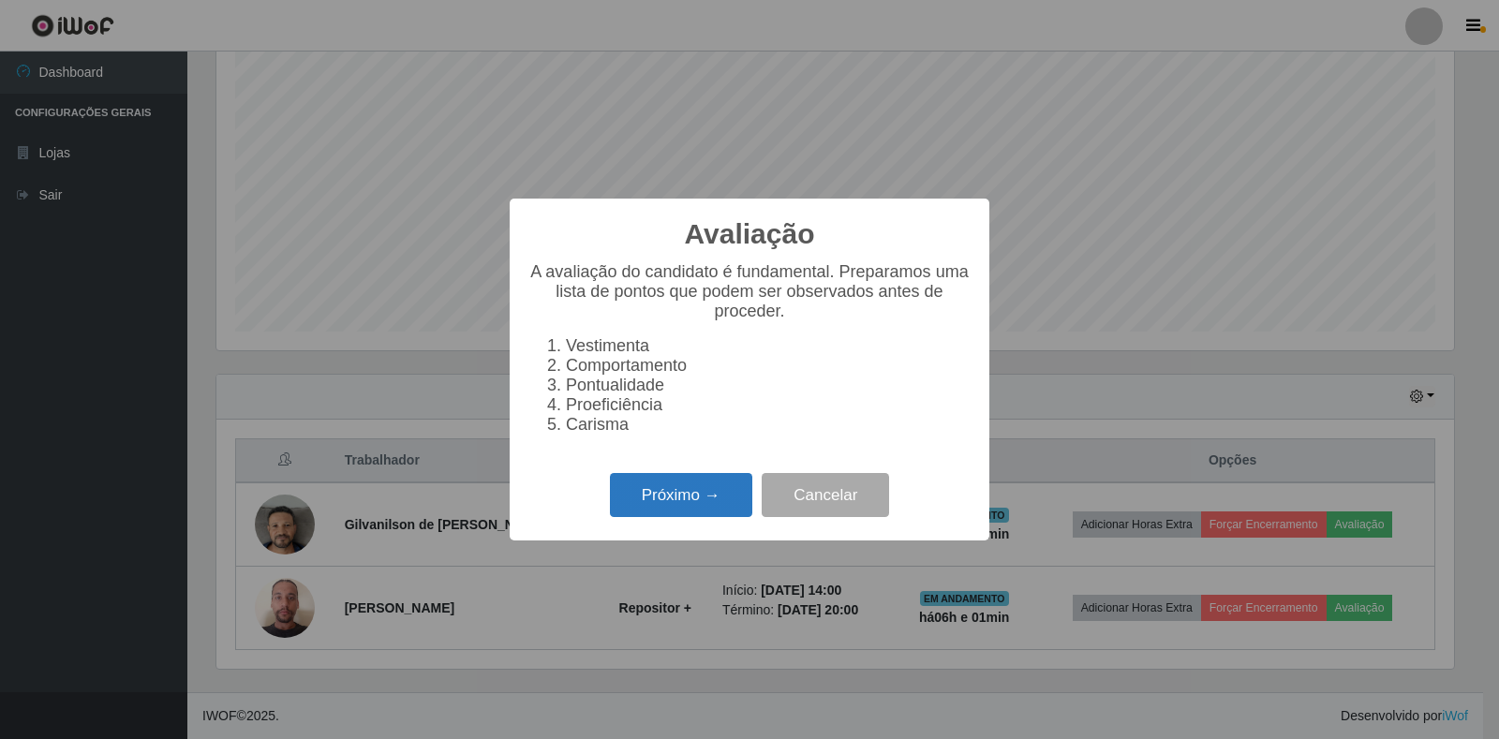
click at [662, 504] on button "Próximo →" at bounding box center [681, 495] width 142 height 44
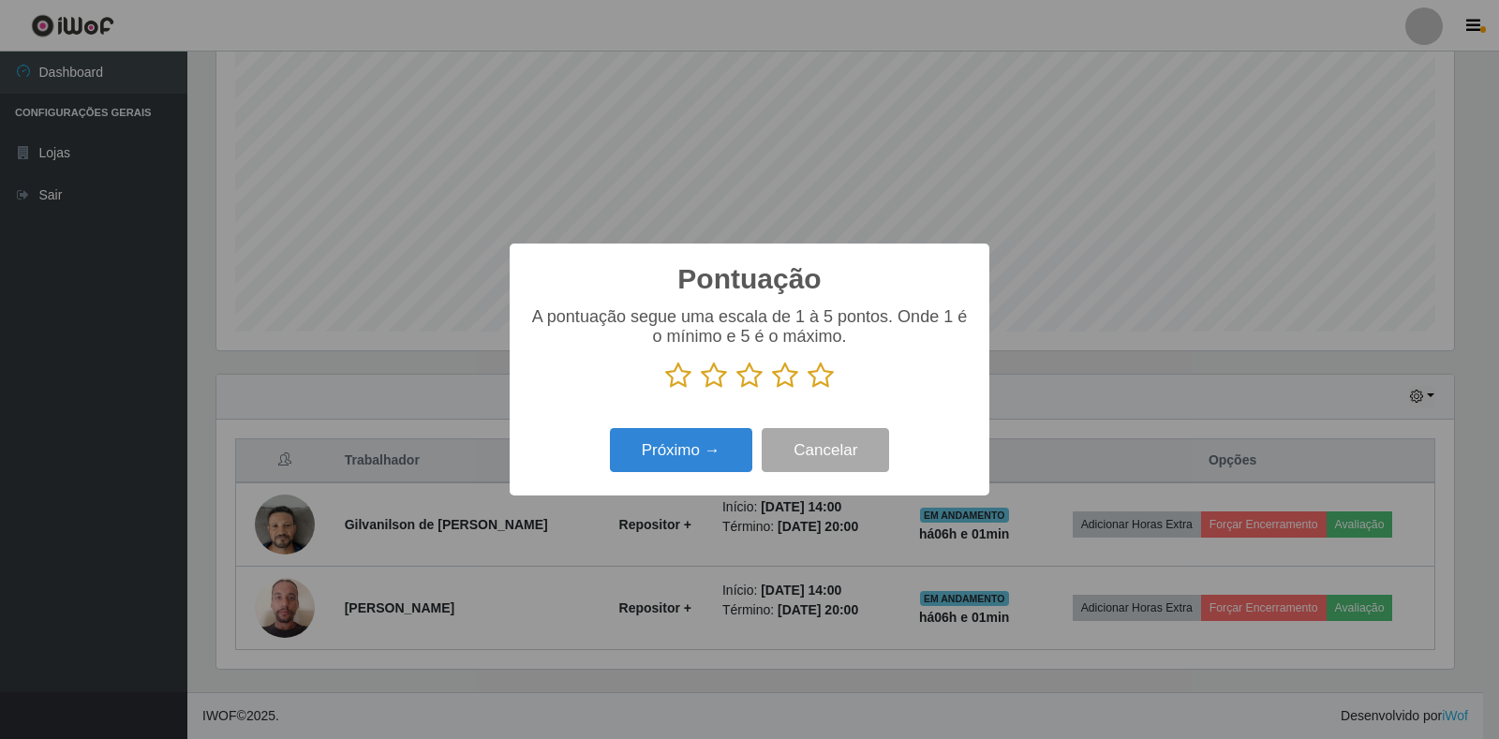
click at [824, 383] on icon at bounding box center [821, 376] width 26 height 28
click at [808, 390] on input "radio" at bounding box center [808, 390] width 0 height 0
click at [675, 455] on button "Próximo →" at bounding box center [681, 450] width 142 height 44
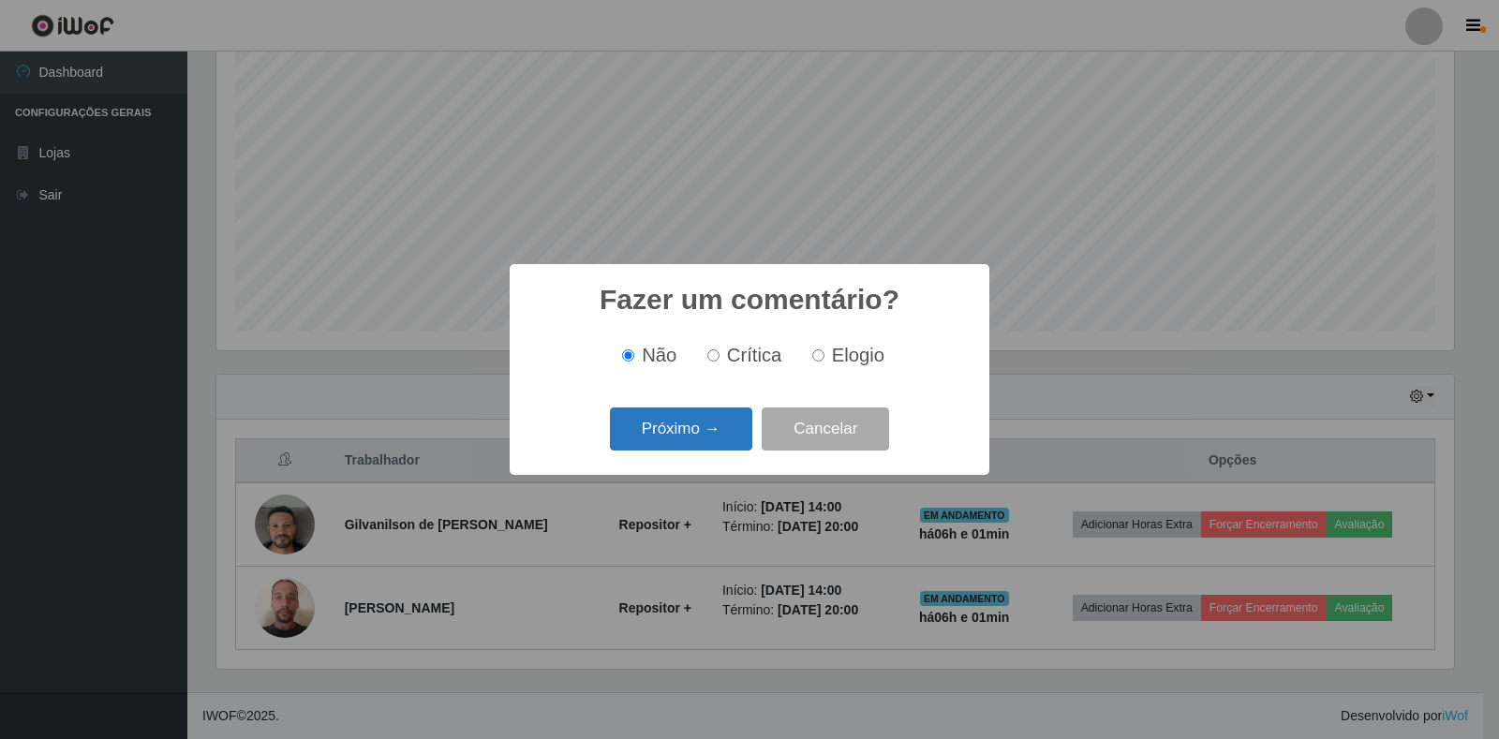
click at [698, 440] on button "Próximo →" at bounding box center [681, 430] width 142 height 44
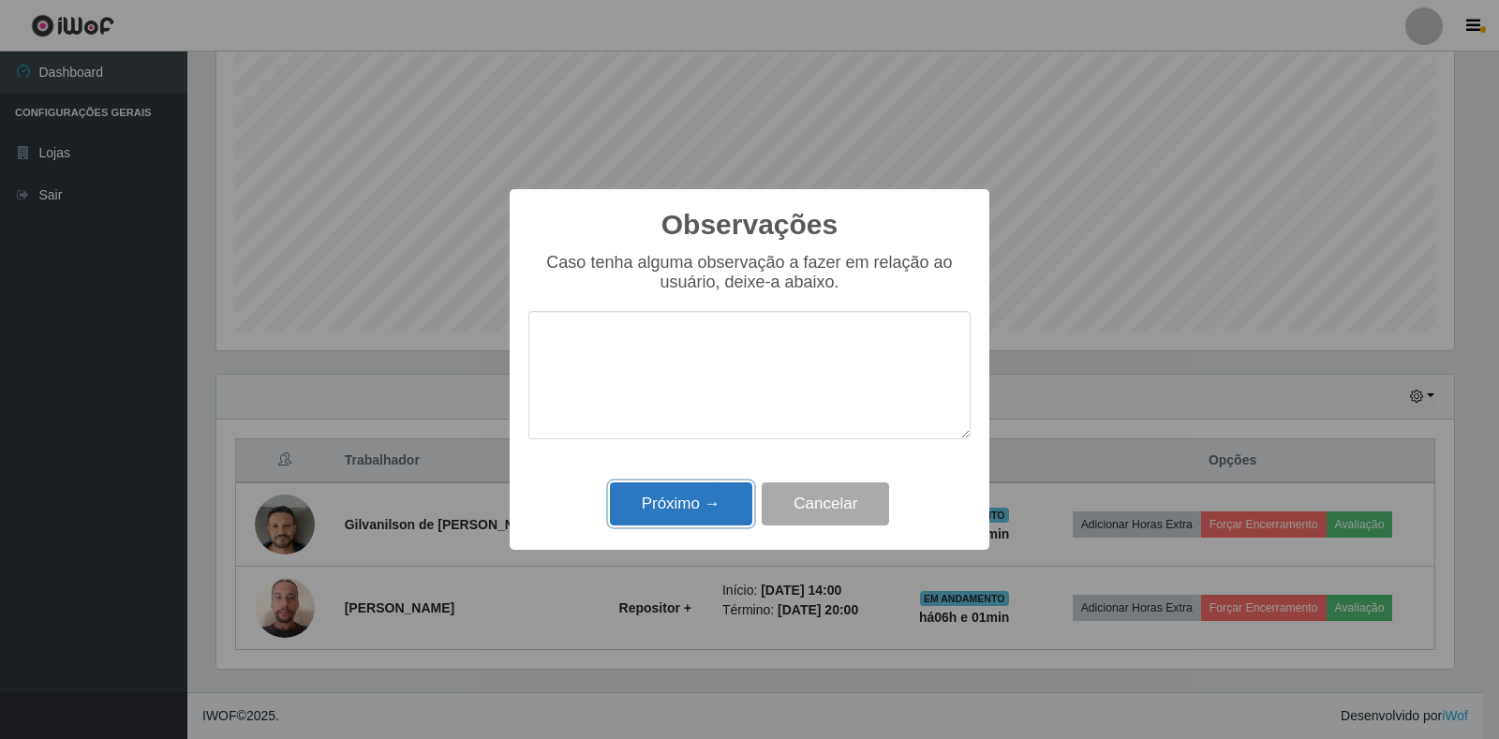
click at [676, 495] on button "Próximo →" at bounding box center [681, 505] width 142 height 44
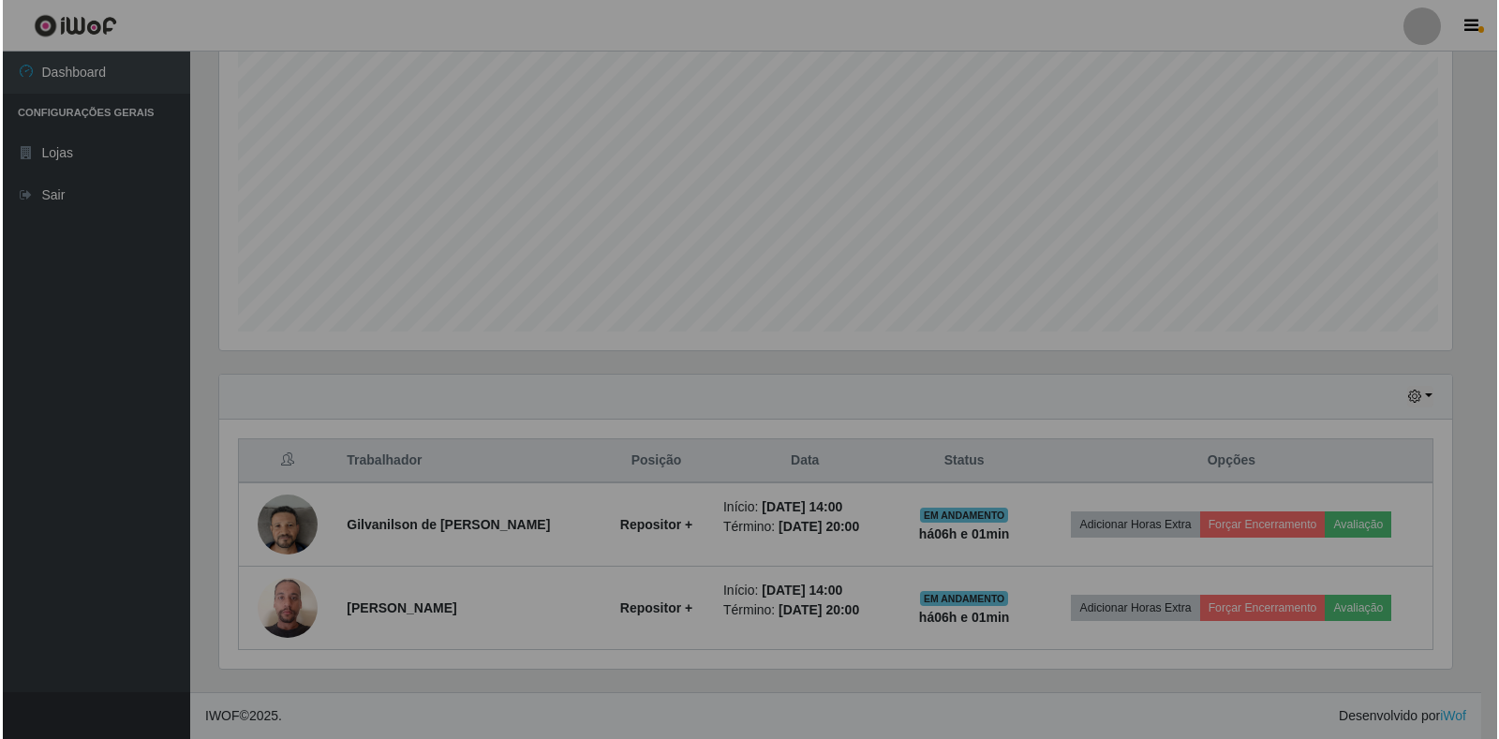
scroll to position [389, 1249]
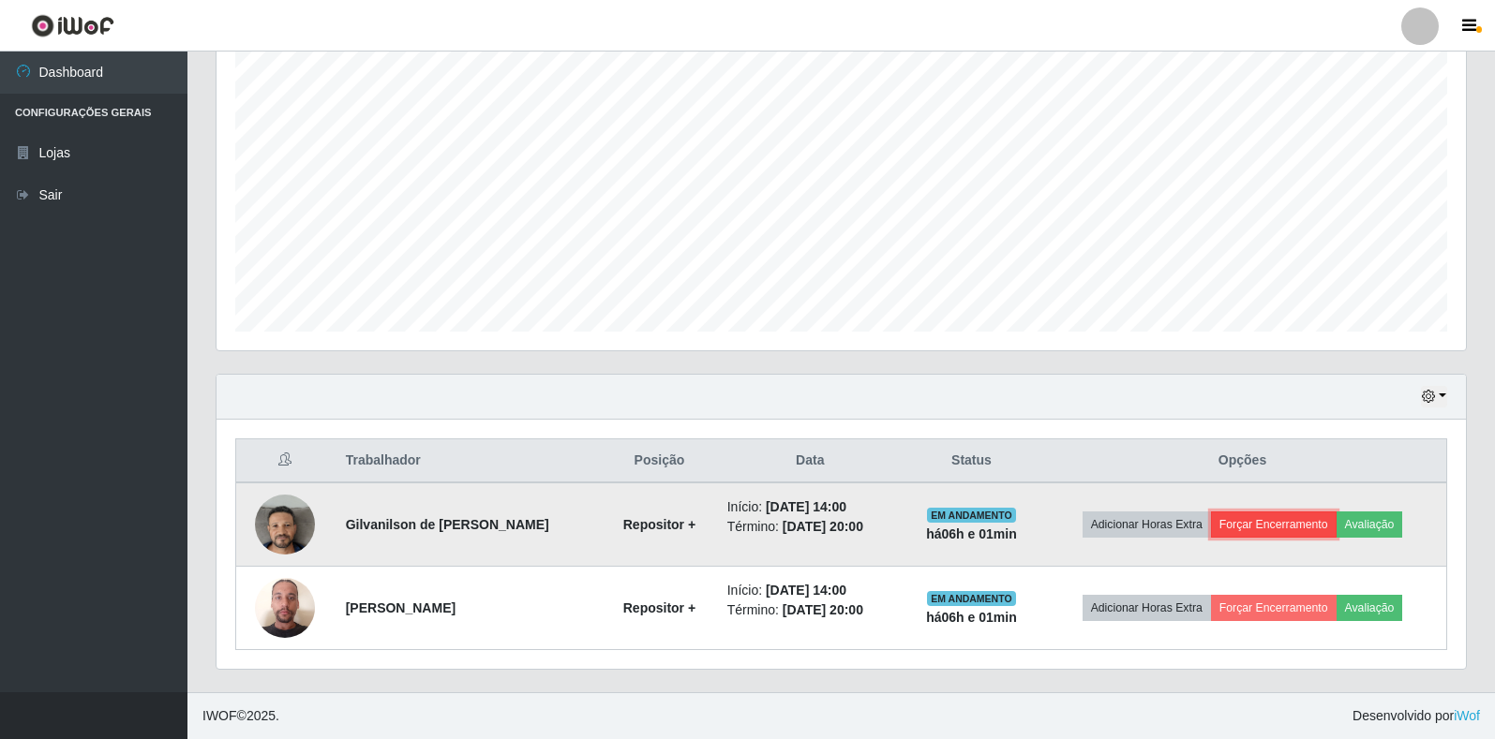
click at [1253, 521] on button "Forçar Encerramento" at bounding box center [1274, 525] width 126 height 26
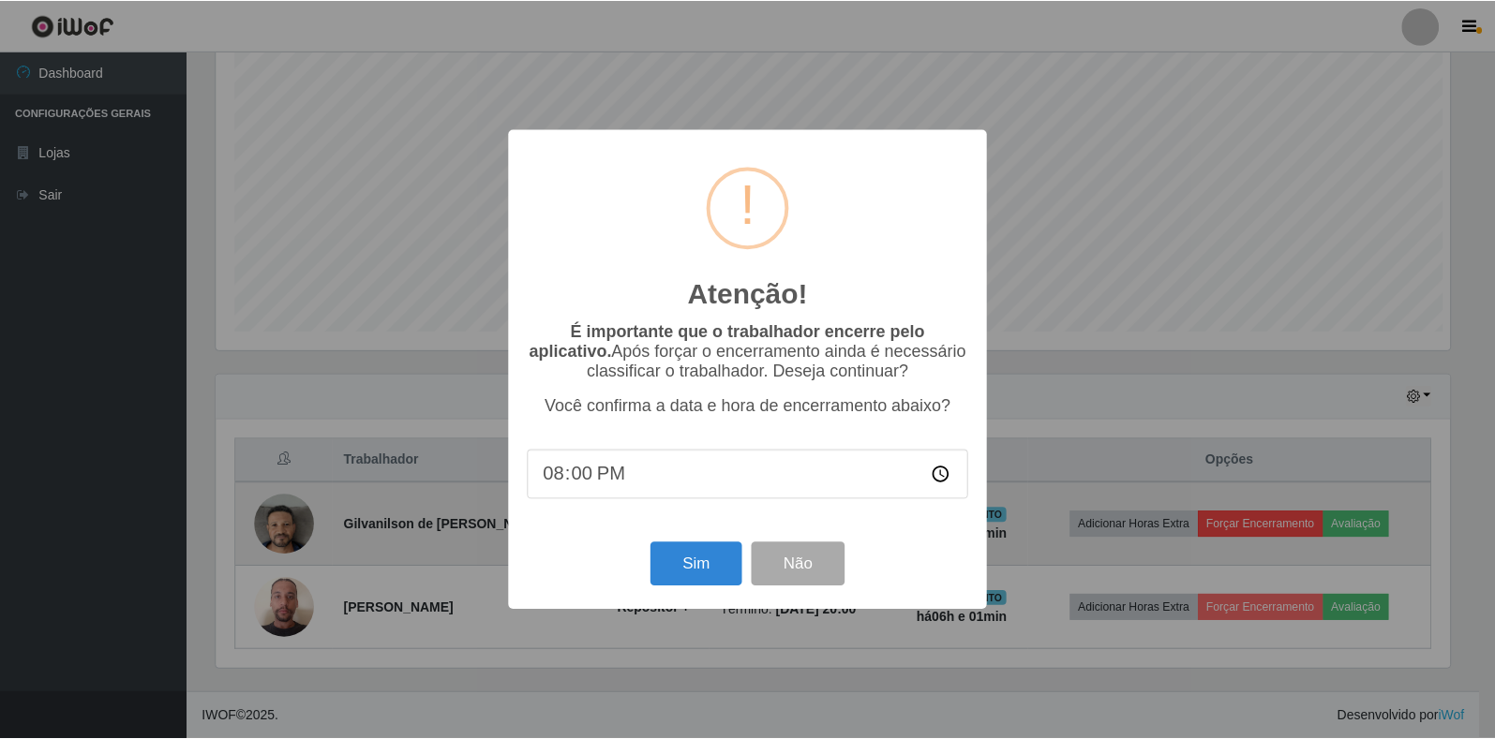
scroll to position [389, 1238]
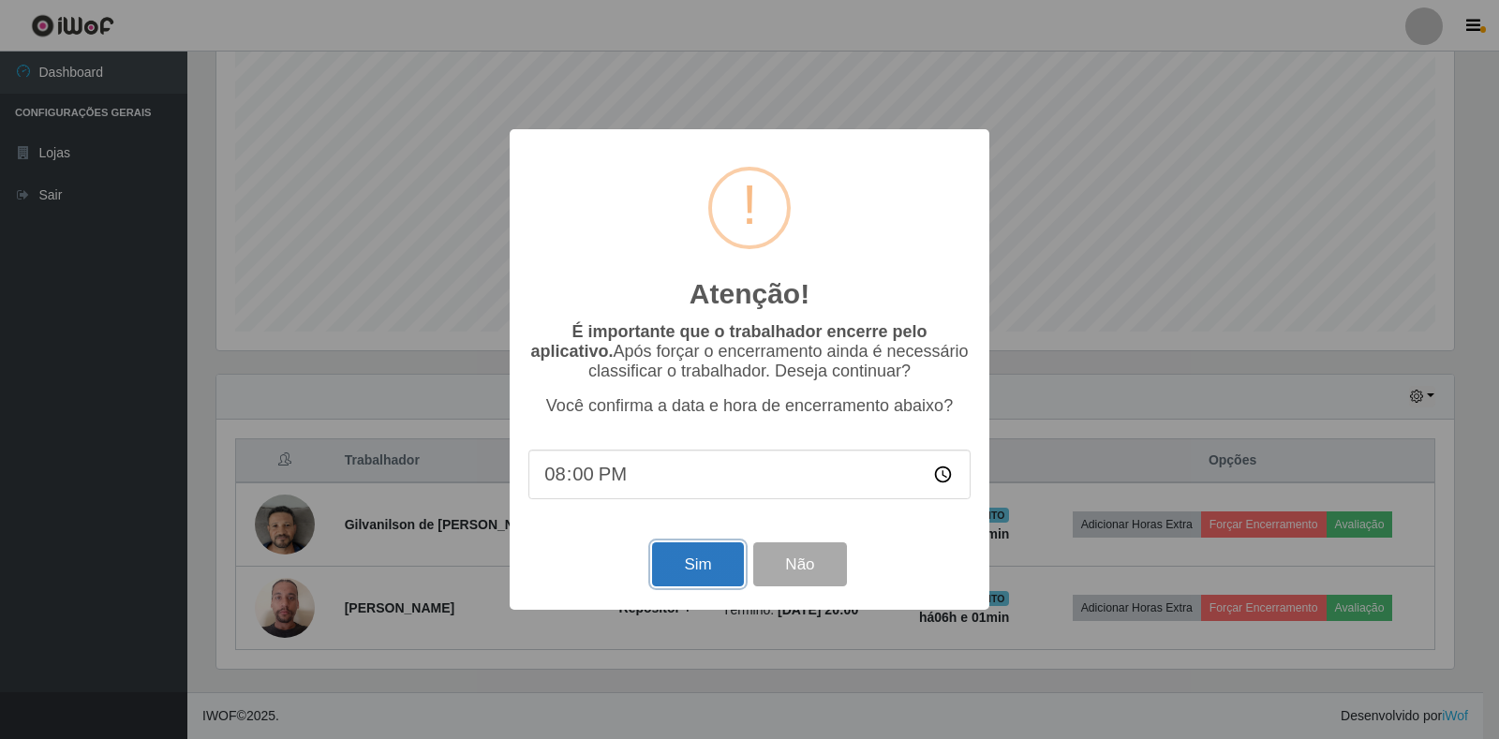
click at [701, 566] on button "Sim" at bounding box center [697, 565] width 91 height 44
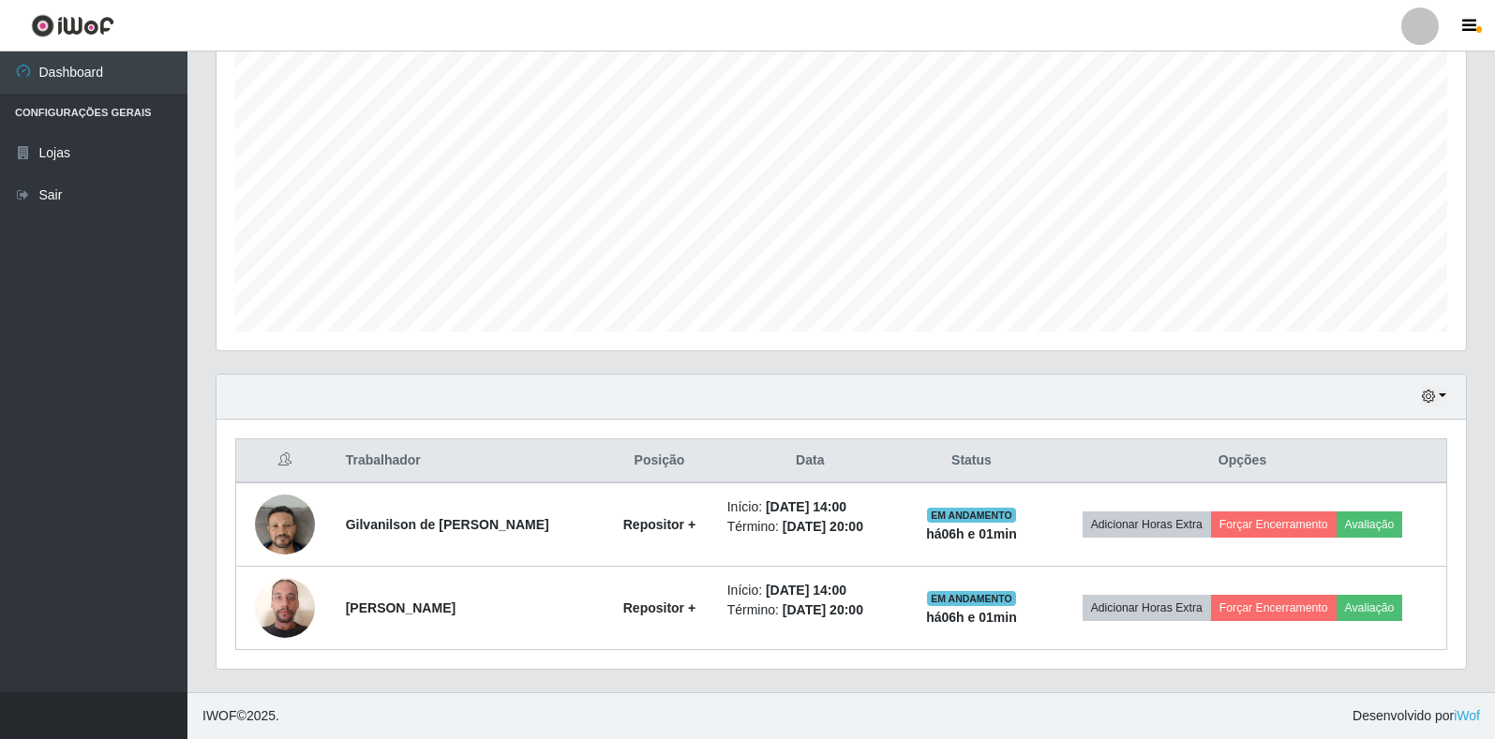
scroll to position [0, 0]
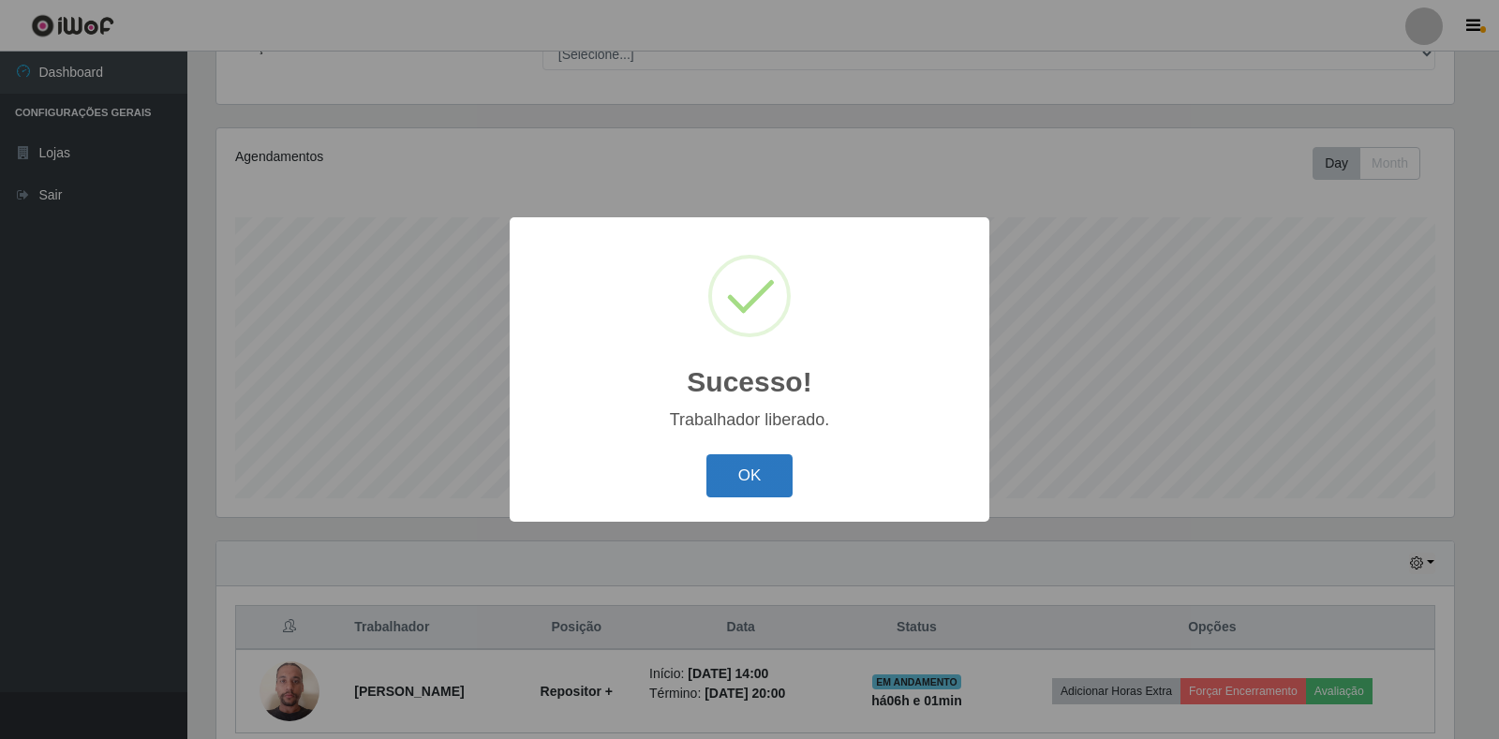
click at [713, 485] on button "OK" at bounding box center [750, 477] width 87 height 44
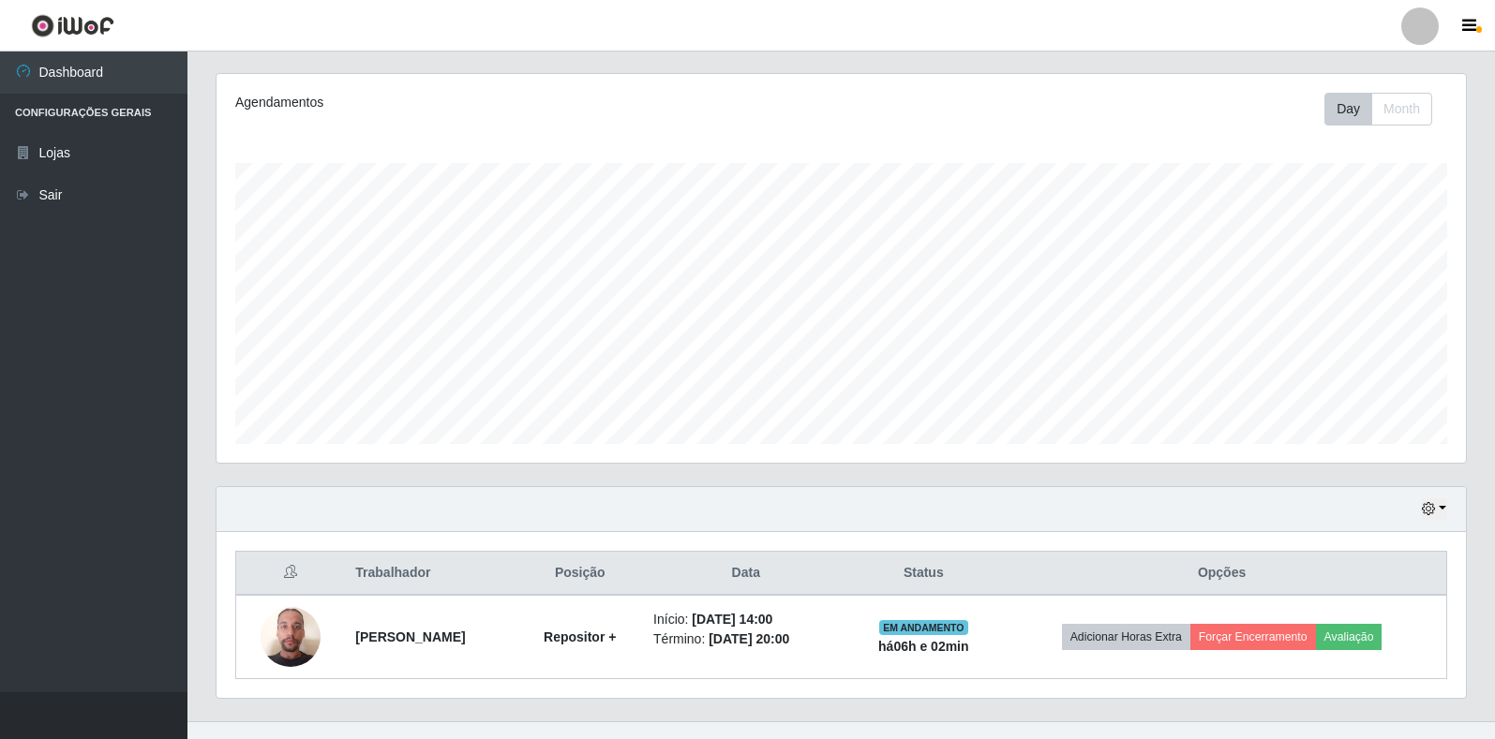
scroll to position [255, 0]
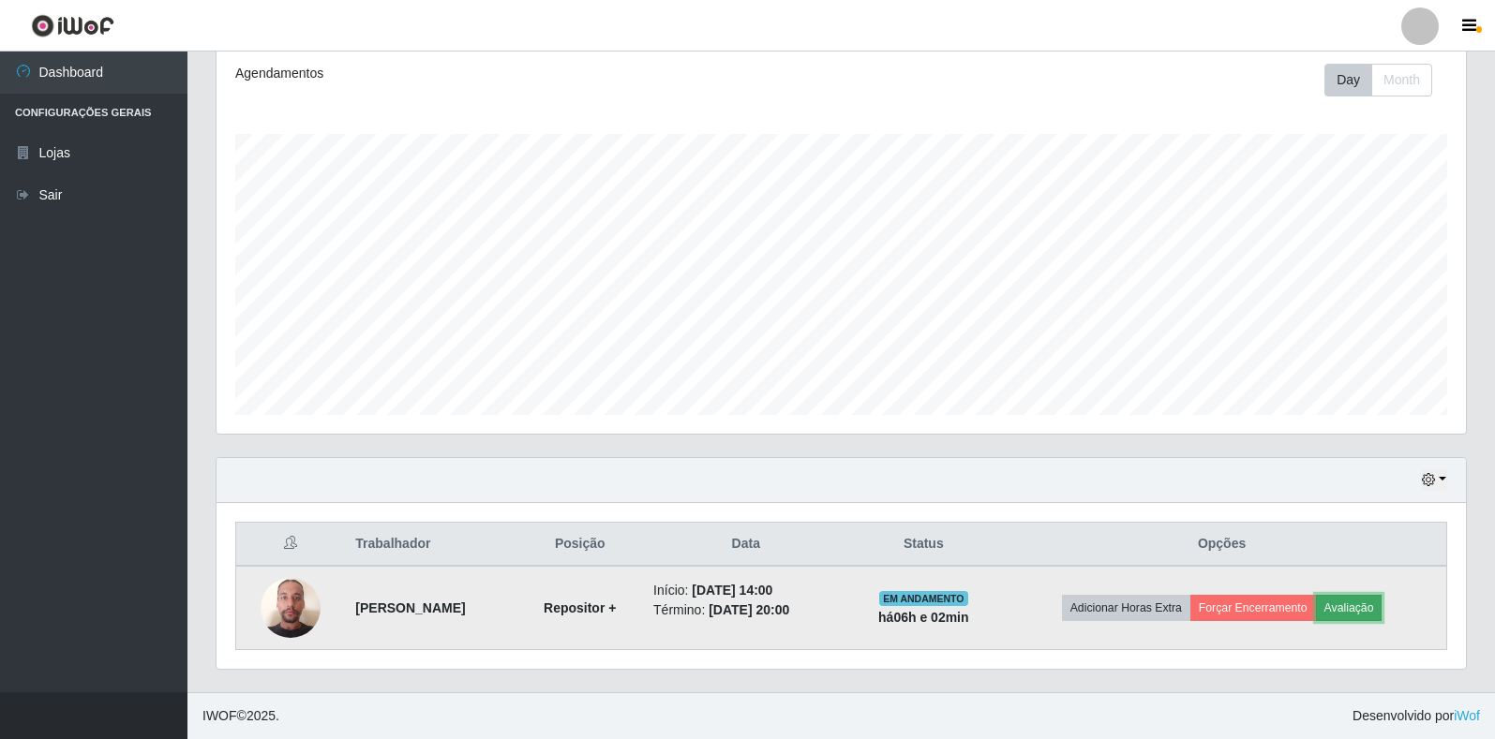
click at [1377, 603] on button "Avaliação" at bounding box center [1349, 608] width 67 height 26
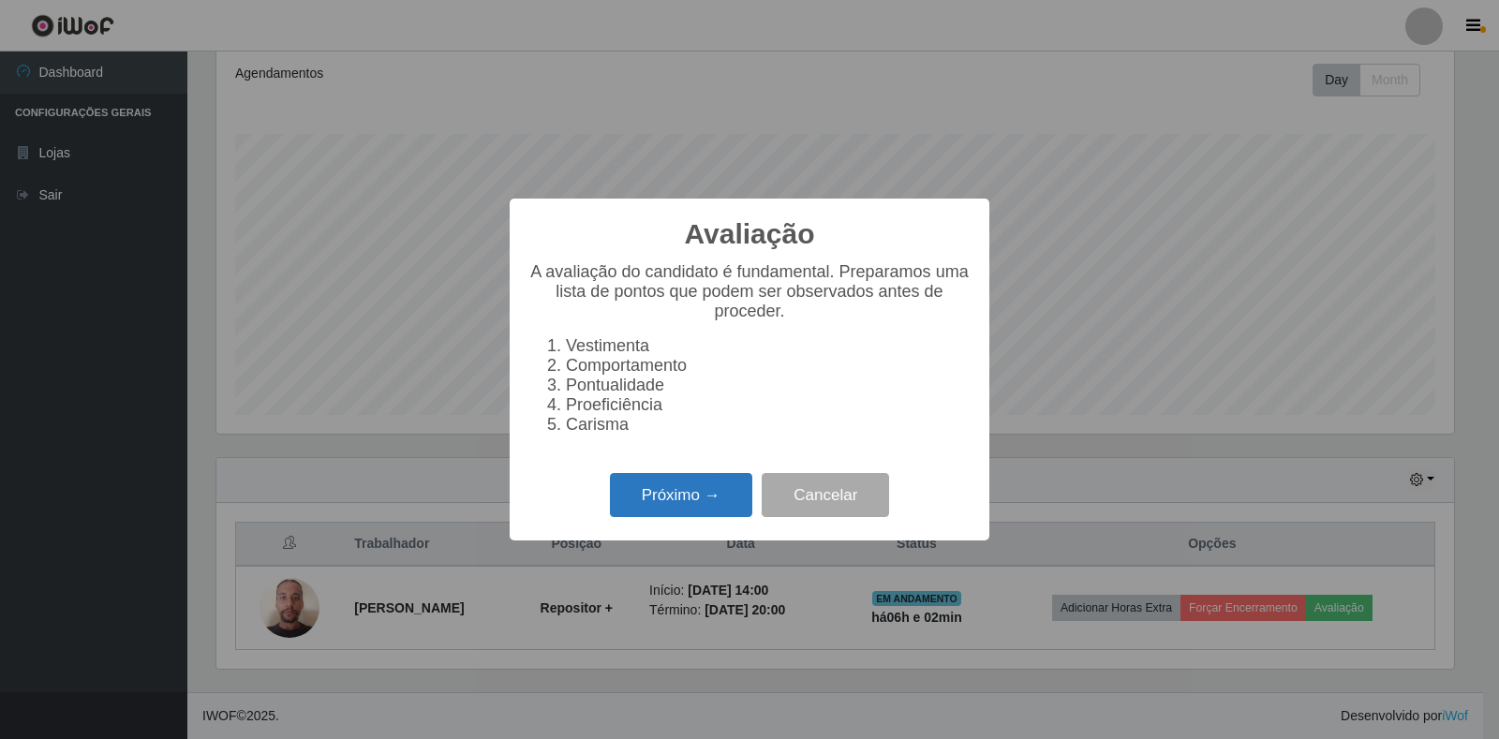
click at [657, 513] on button "Próximo →" at bounding box center [681, 495] width 142 height 44
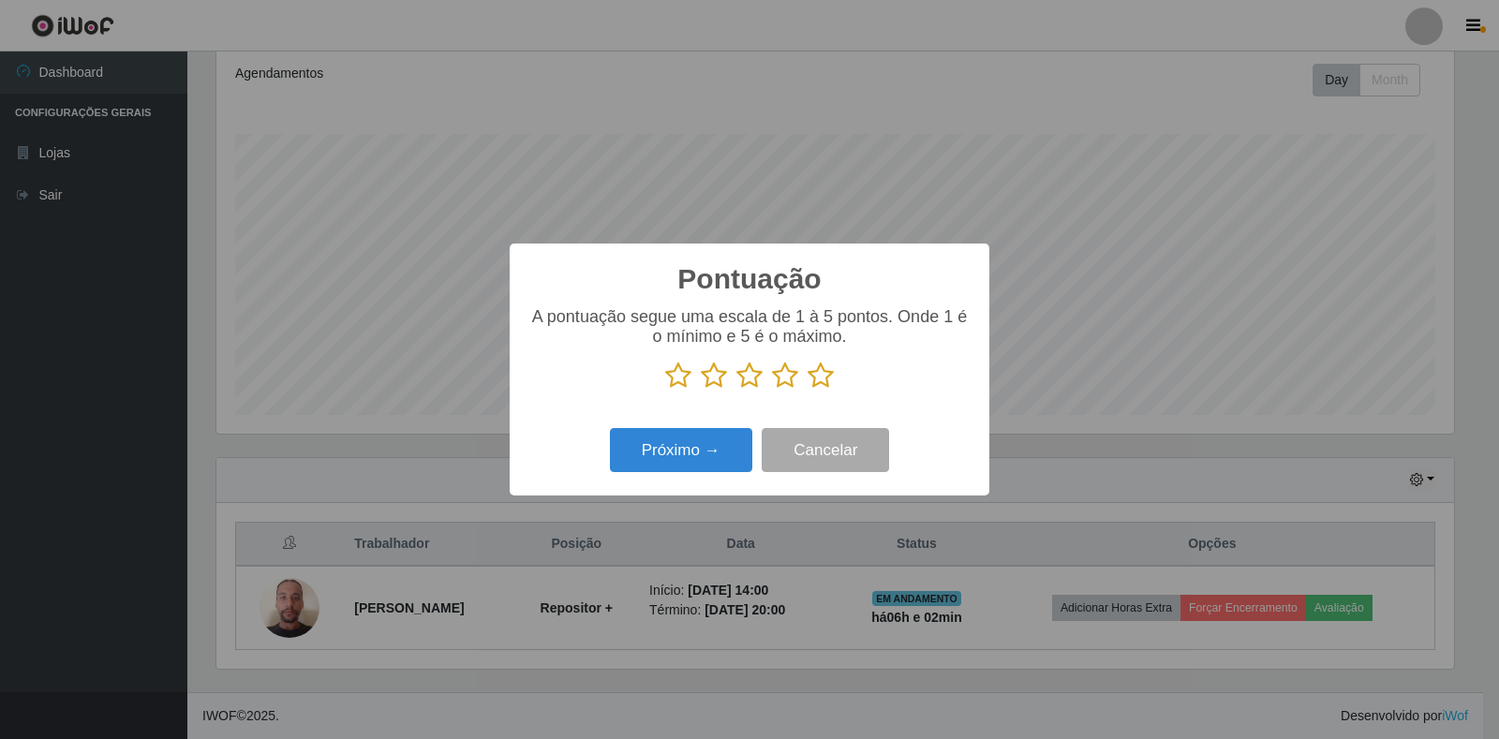
click at [817, 375] on icon at bounding box center [821, 376] width 26 height 28
click at [808, 390] on input "radio" at bounding box center [808, 390] width 0 height 0
click at [695, 454] on button "Próximo →" at bounding box center [681, 450] width 142 height 44
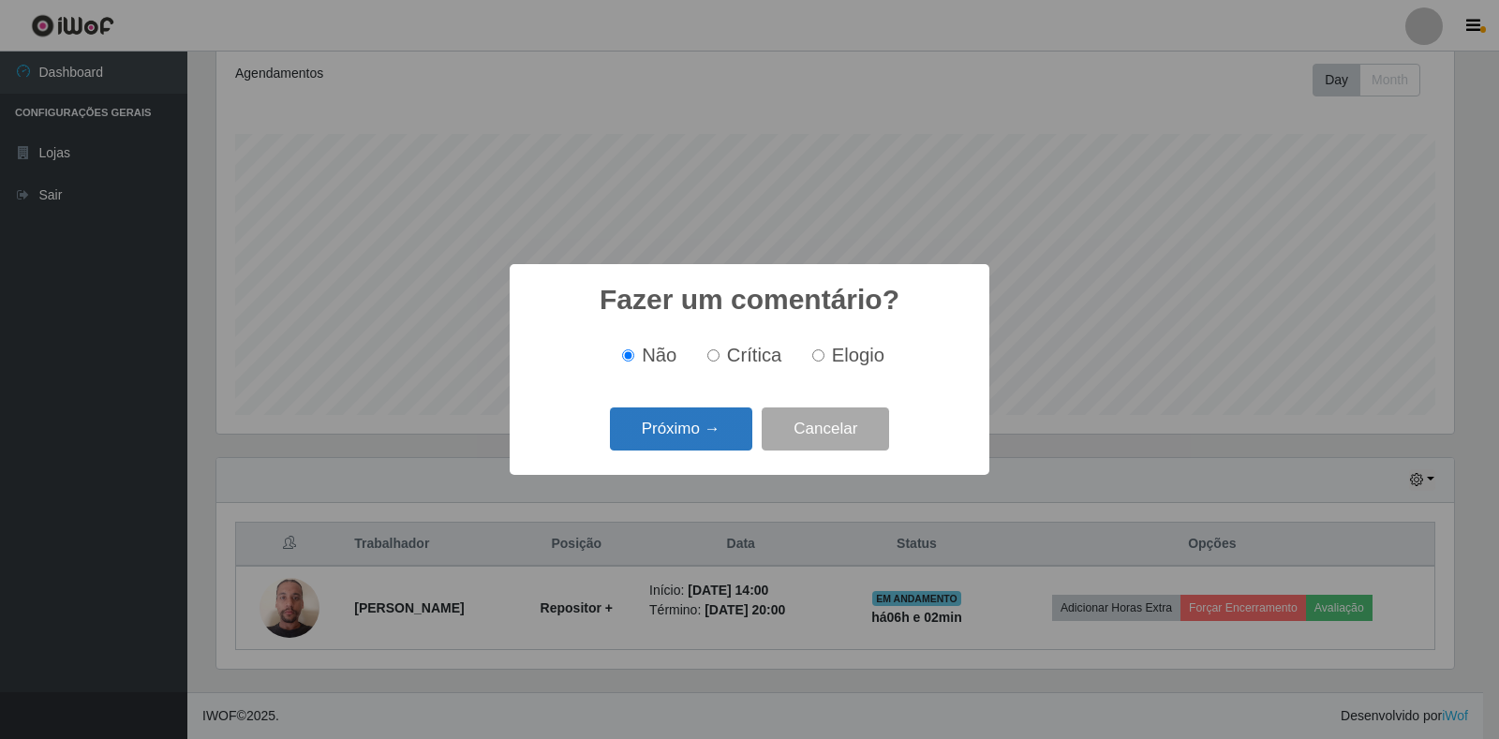
click at [708, 433] on button "Próximo →" at bounding box center [681, 430] width 142 height 44
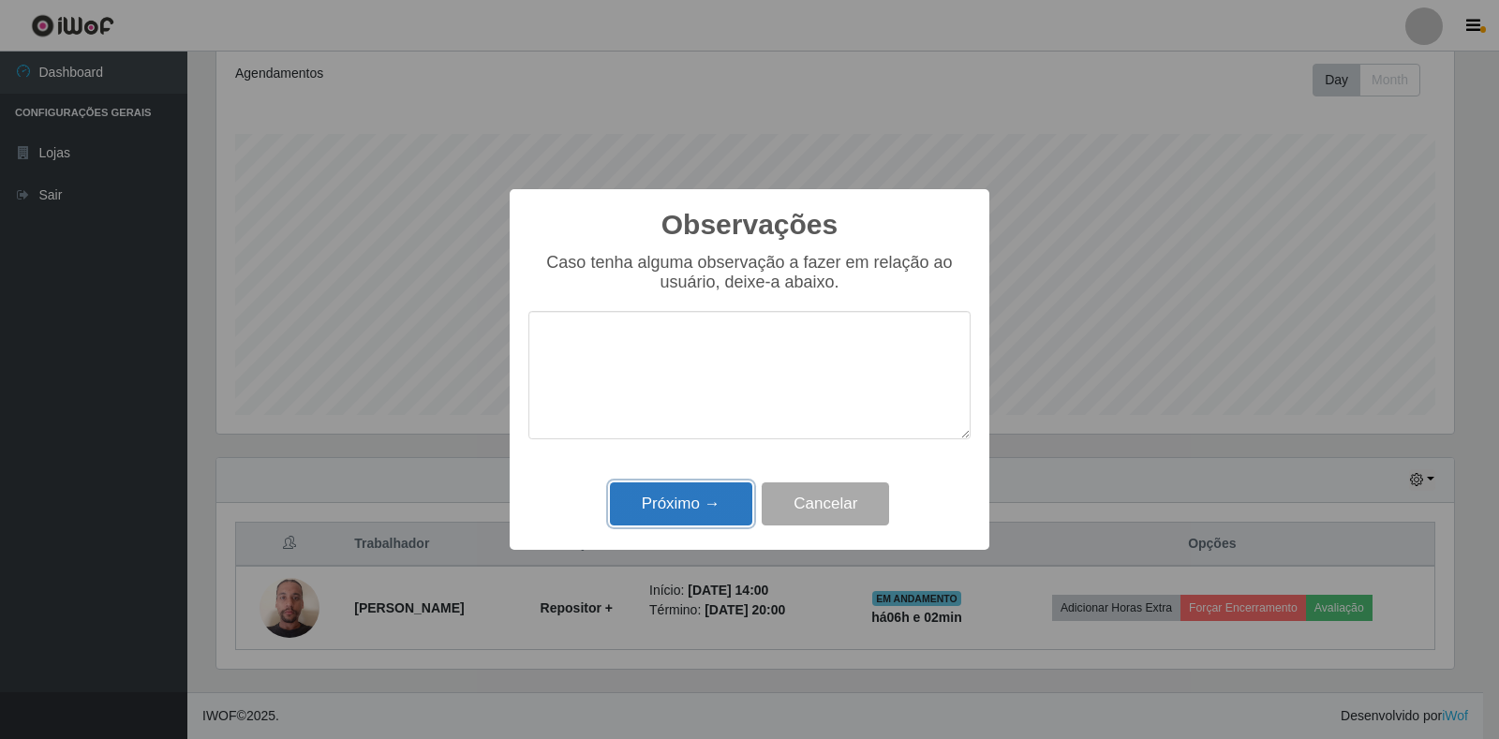
click at [696, 513] on button "Próximo →" at bounding box center [681, 505] width 142 height 44
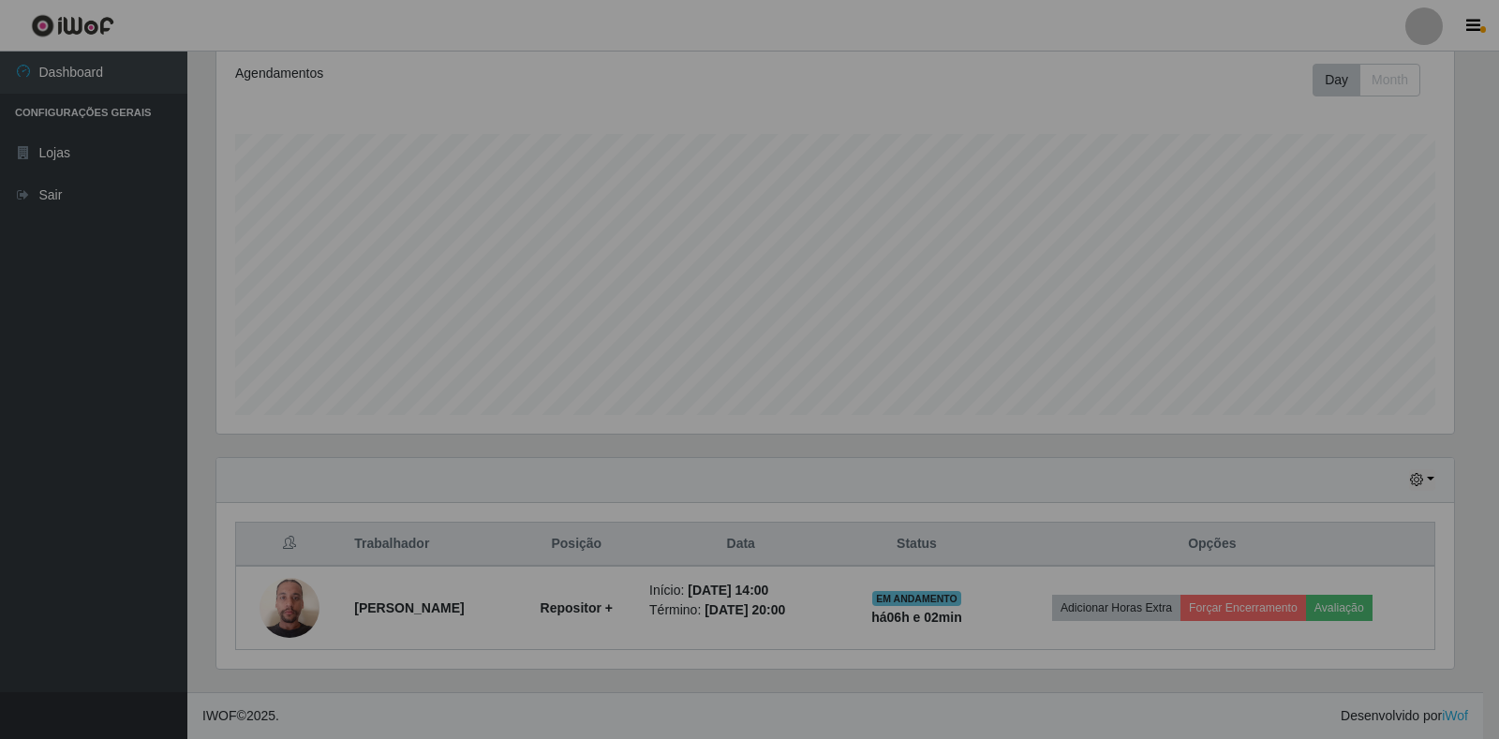
scroll to position [389, 1249]
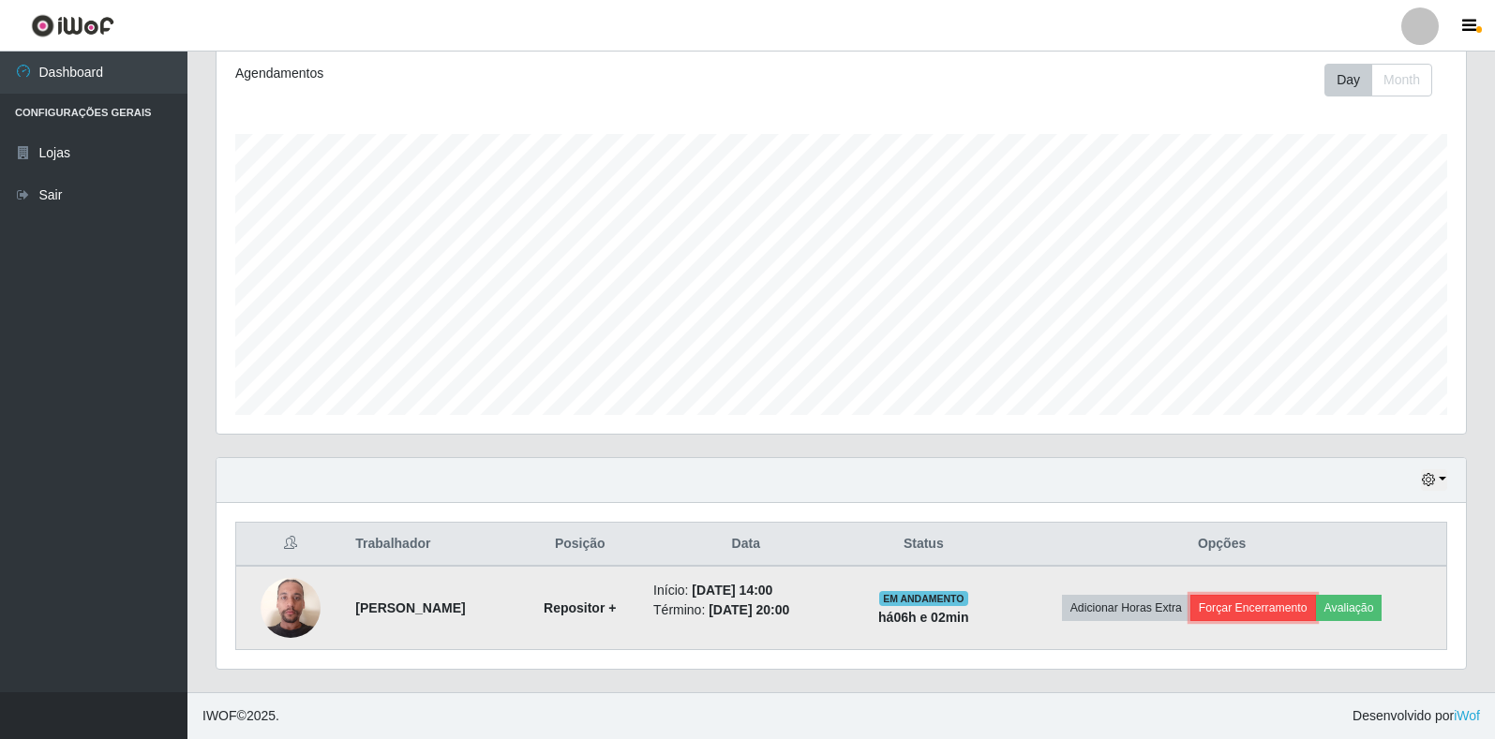
click at [1232, 612] on button "Forçar Encerramento" at bounding box center [1253, 608] width 126 height 26
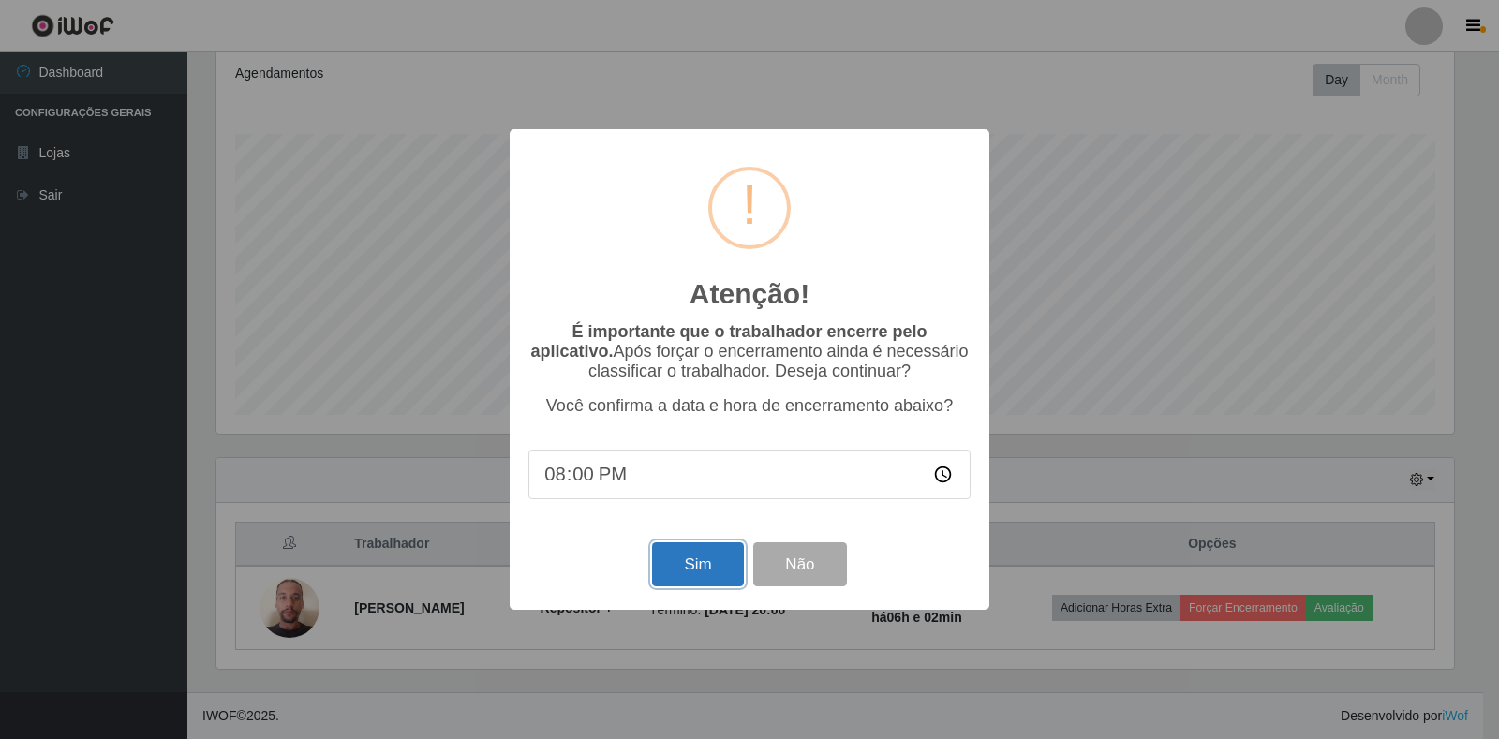
click at [723, 566] on button "Sim" at bounding box center [697, 565] width 91 height 44
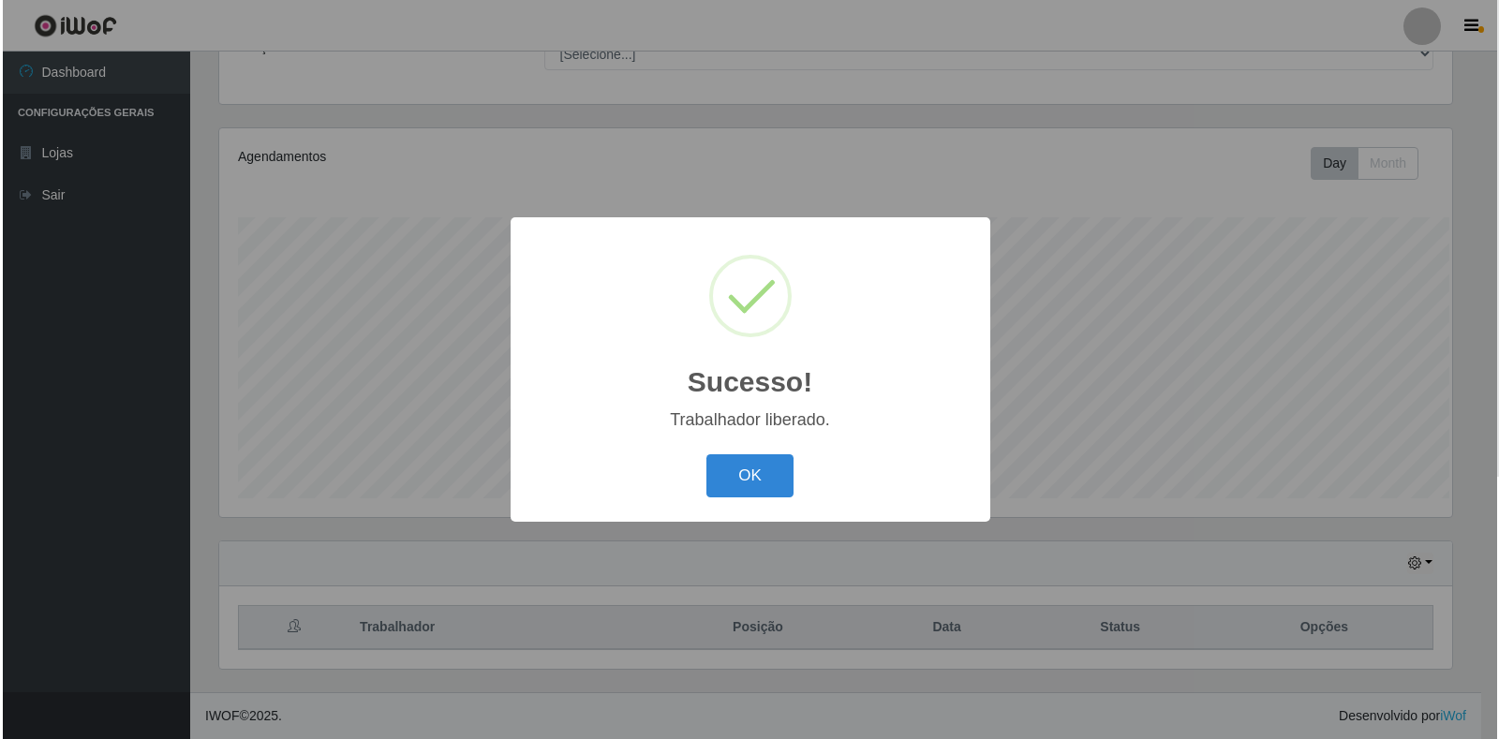
scroll to position [171, 0]
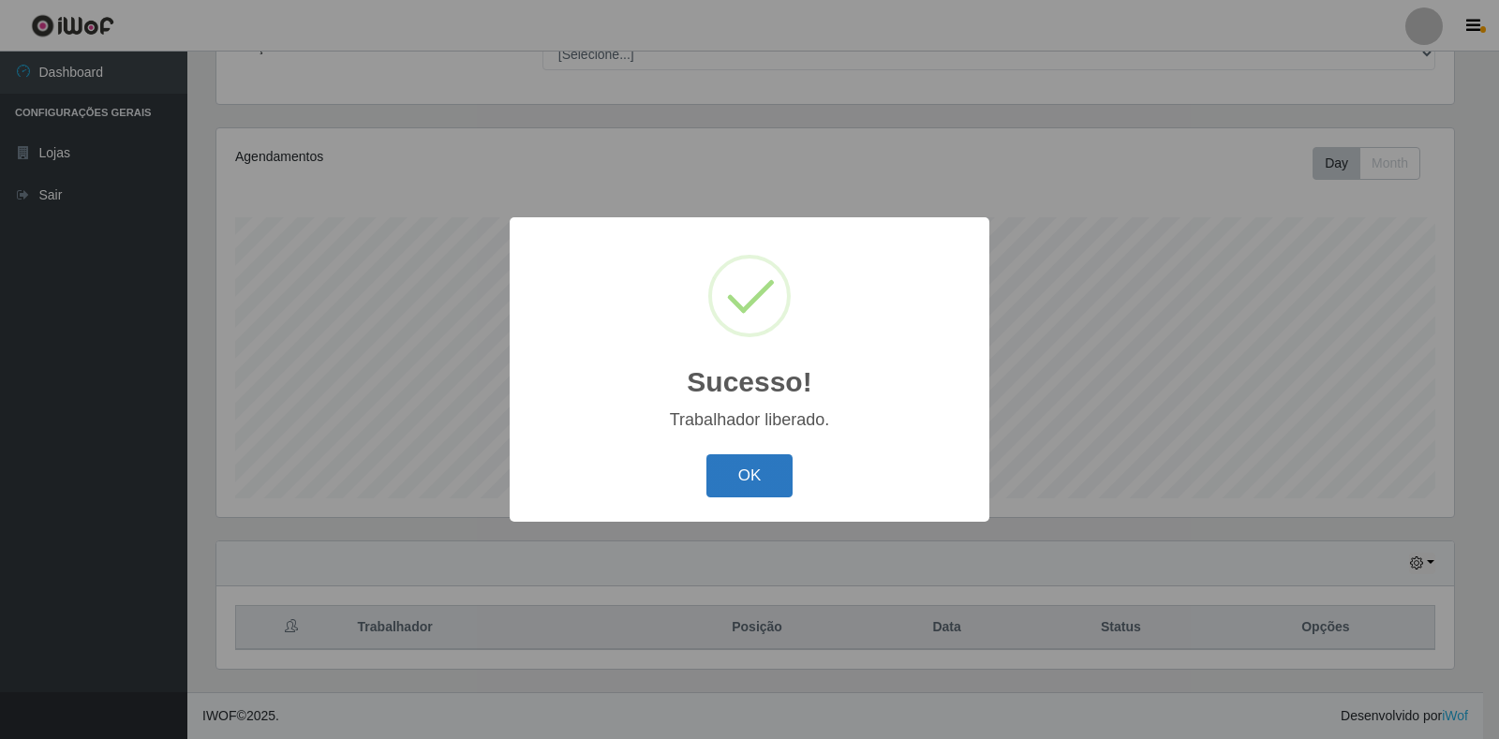
click at [738, 465] on button "OK" at bounding box center [750, 477] width 87 height 44
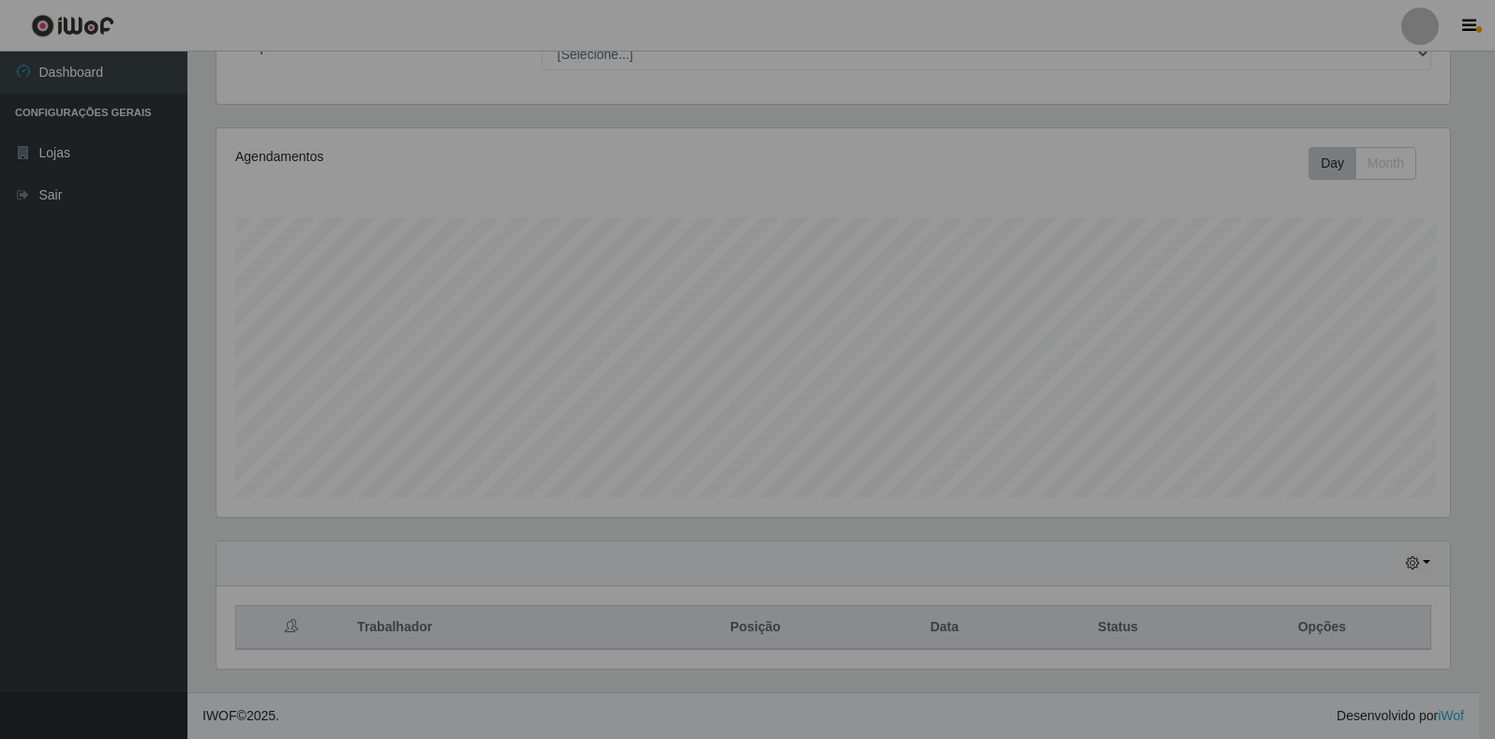
scroll to position [389, 1249]
